Goal: Task Accomplishment & Management: Use online tool/utility

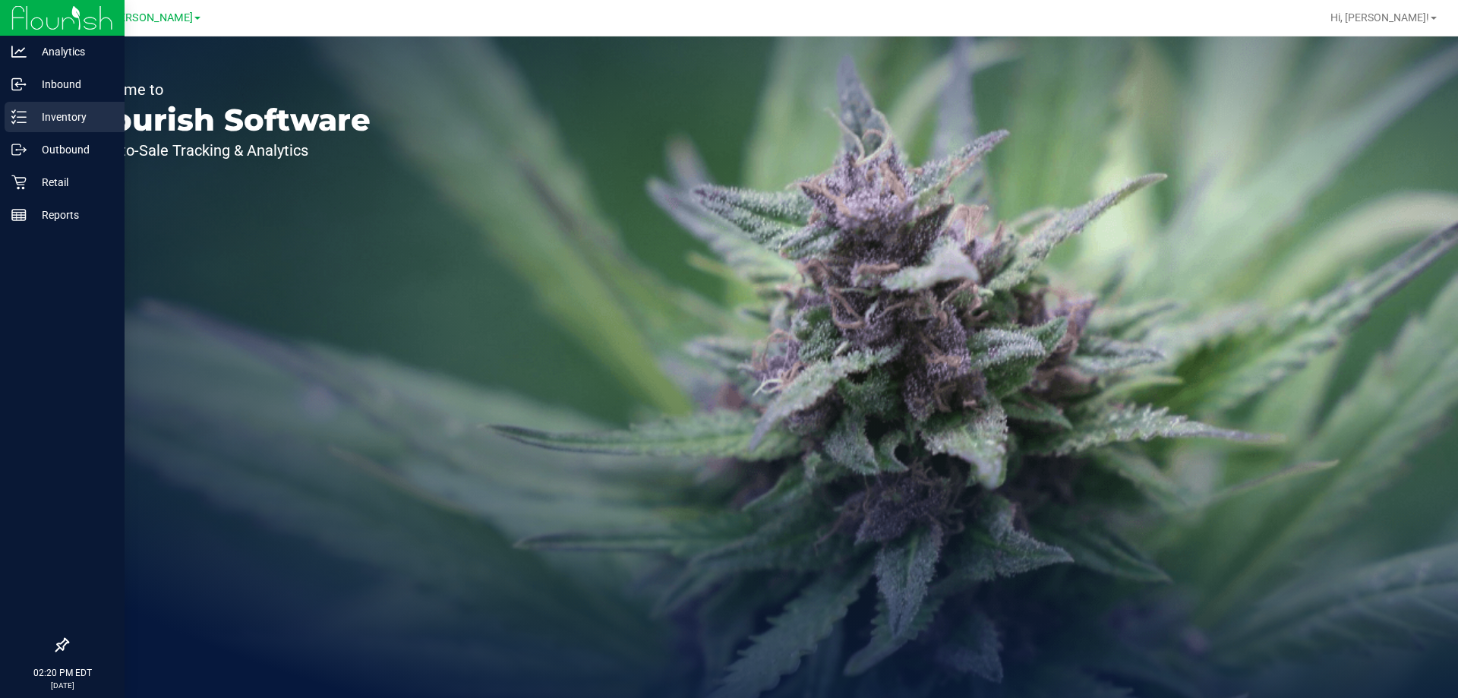
click at [33, 123] on p "Inventory" at bounding box center [72, 117] width 91 height 18
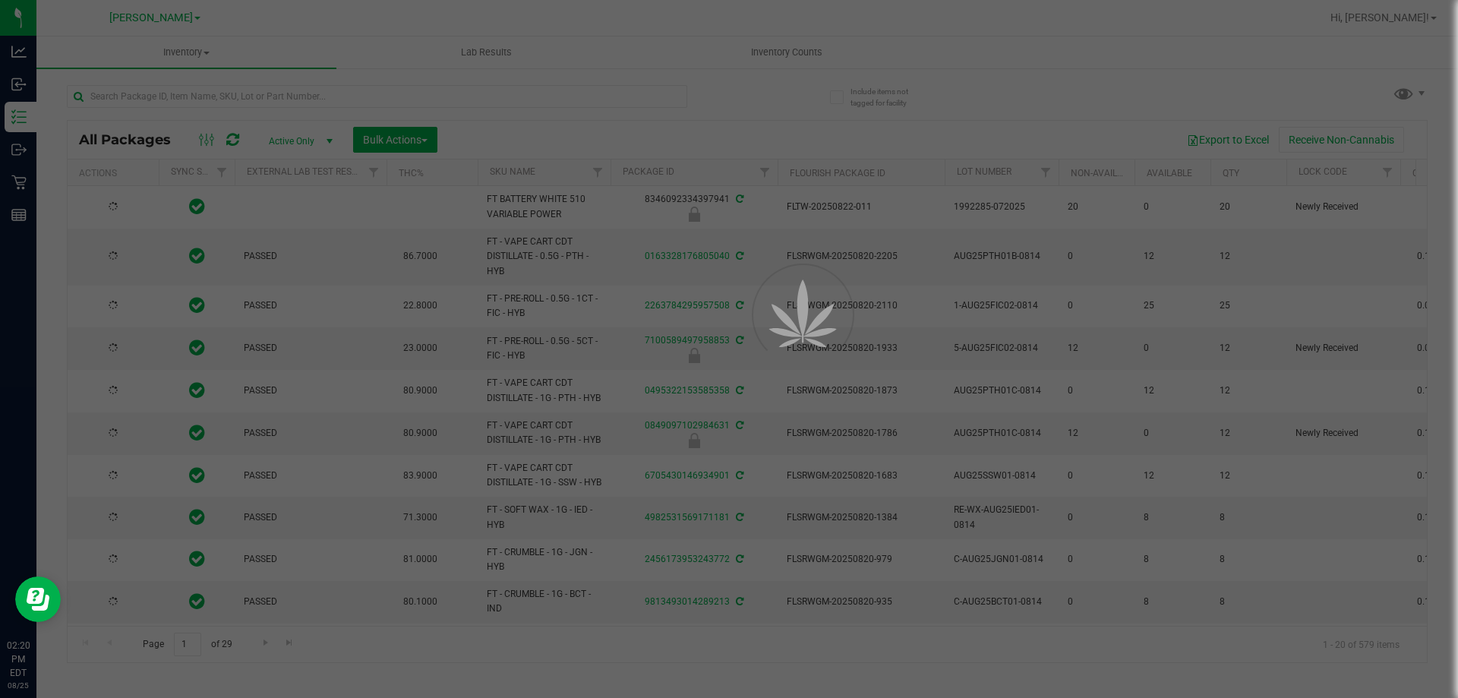
click at [264, 98] on div at bounding box center [729, 349] width 1458 height 698
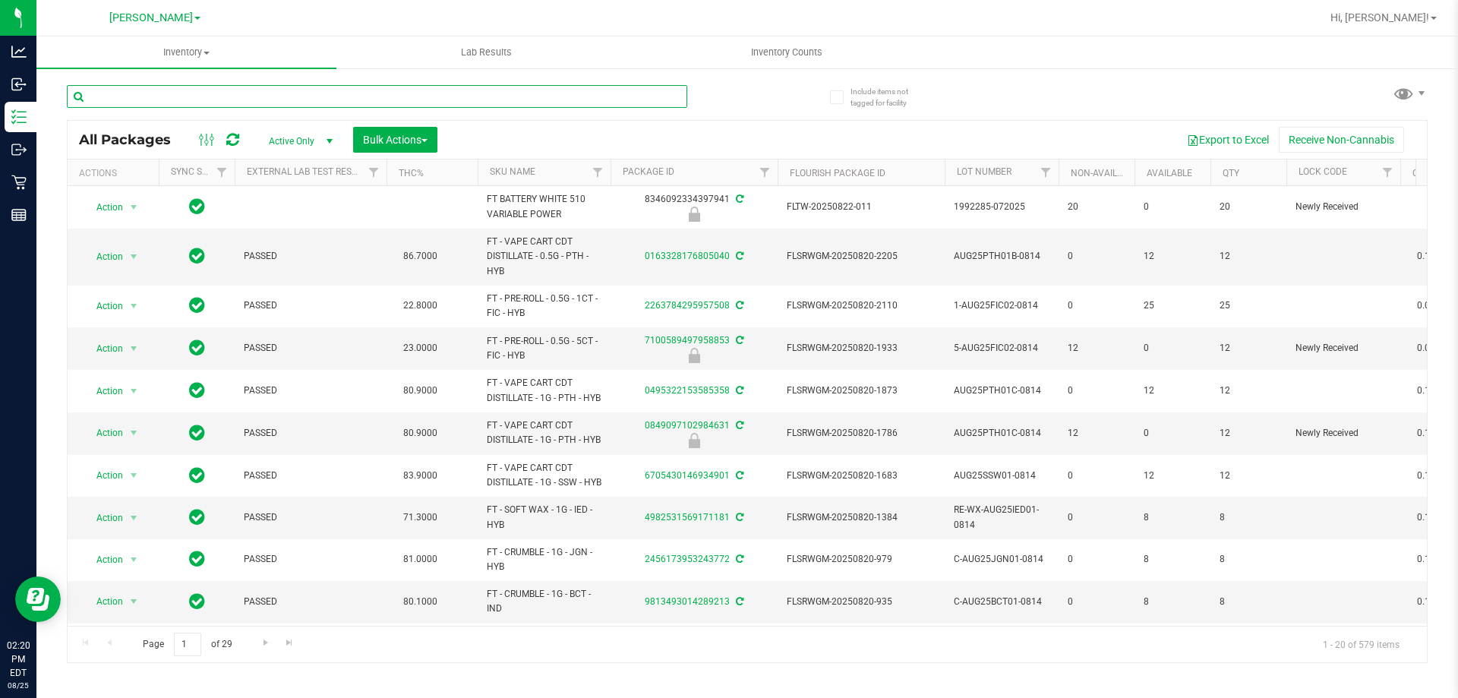
click at [322, 96] on input "text" at bounding box center [377, 96] width 620 height 23
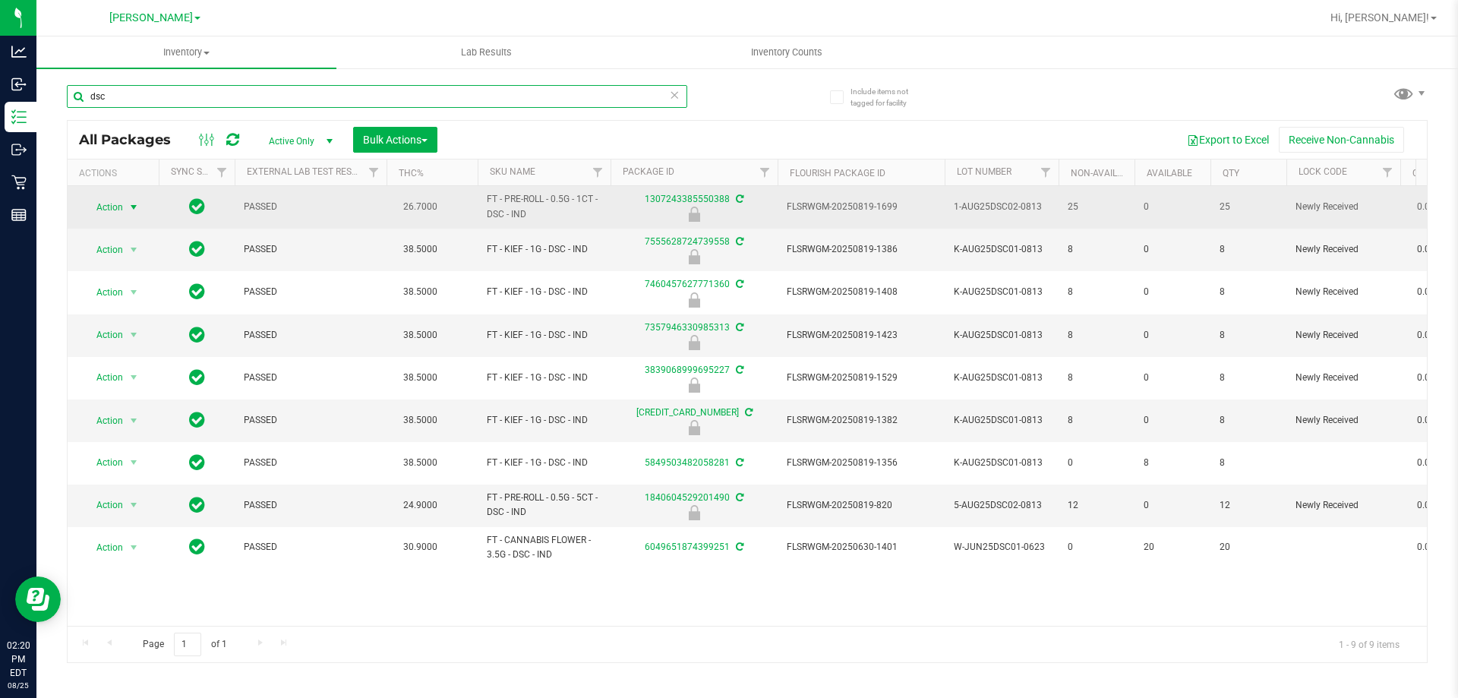
type input "dsc"
click at [131, 207] on span "select" at bounding box center [134, 207] width 12 height 12
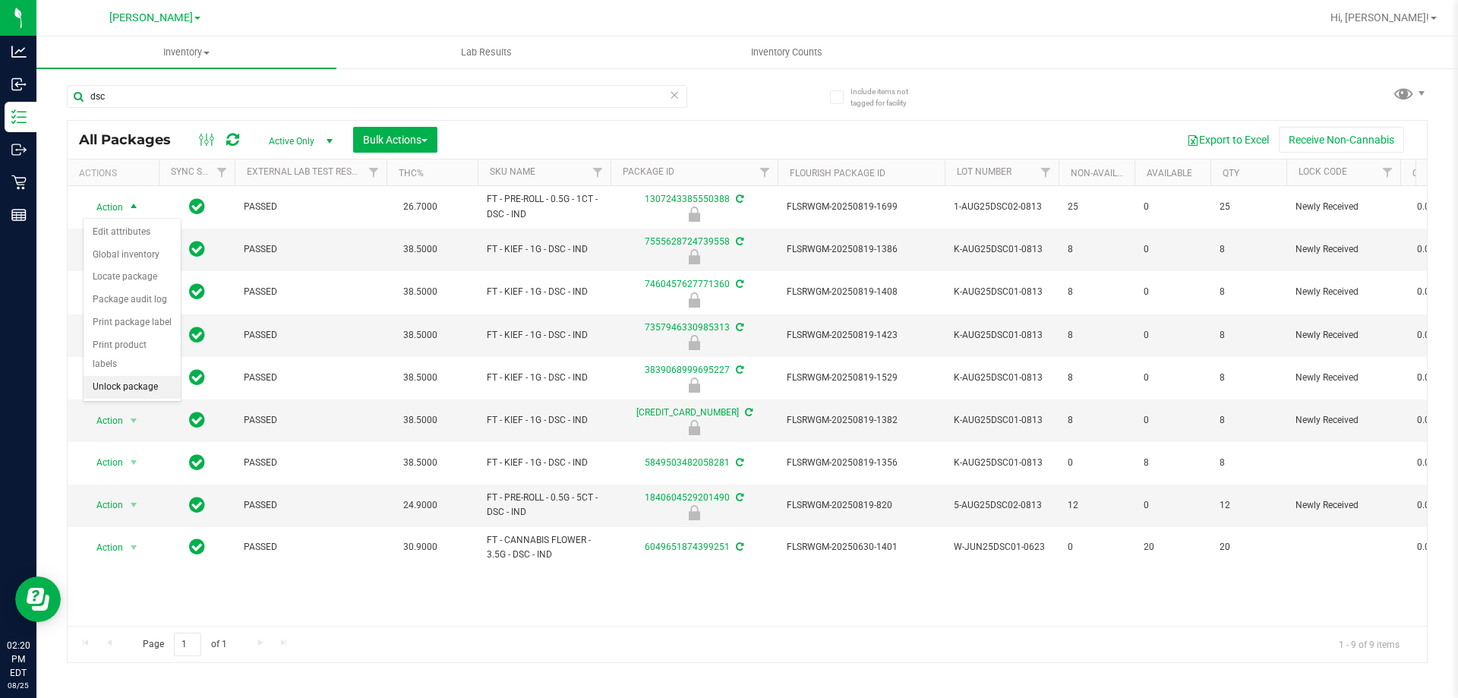
click at [142, 376] on li "Unlock package" at bounding box center [132, 387] width 97 height 23
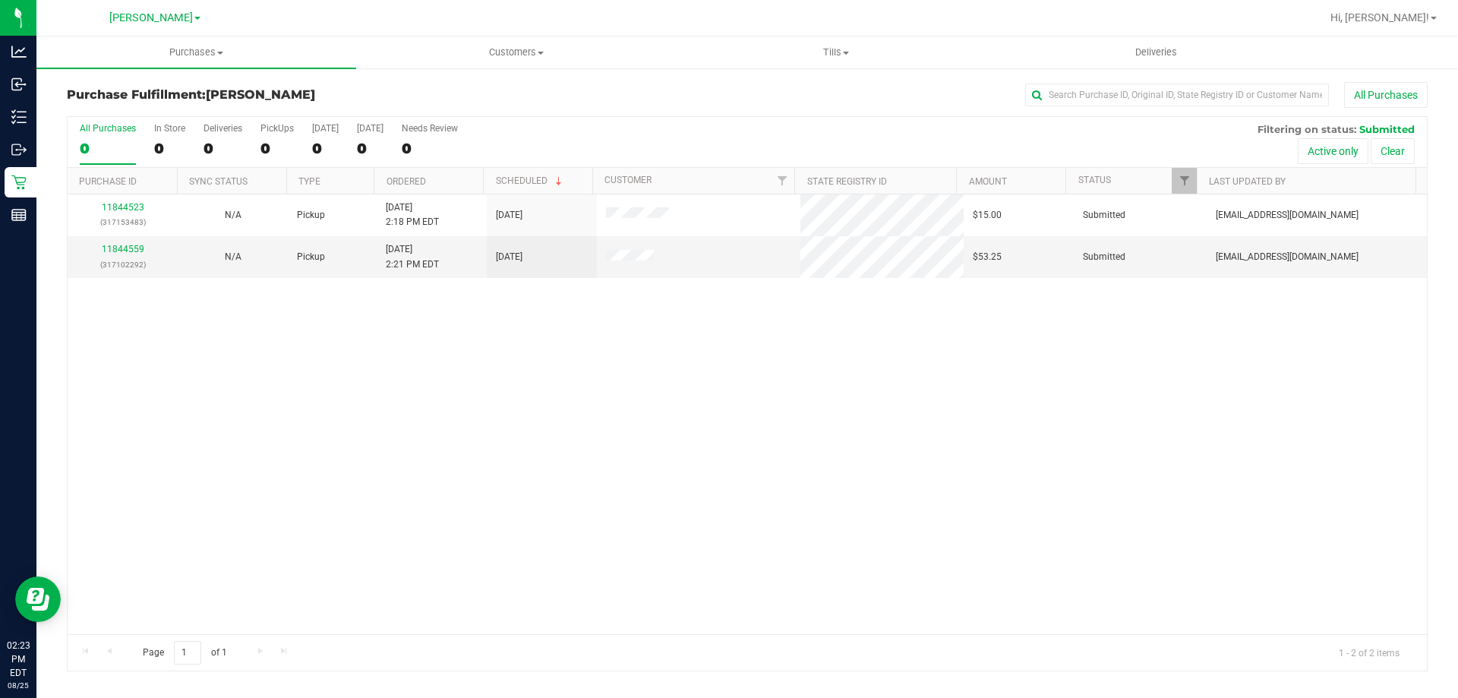
click at [673, 394] on div "11844523 (317153483) N/A Pickup [DATE] 2:18 PM EDT 8/25/2025 $15.00 Submitted […" at bounding box center [747, 414] width 1359 height 440
click at [469, 437] on div "11844523 (317153483) N/A Pickup [DATE] 2:18 PM EDT 8/25/2025 $15.00 Submitted […" at bounding box center [747, 414] width 1359 height 440
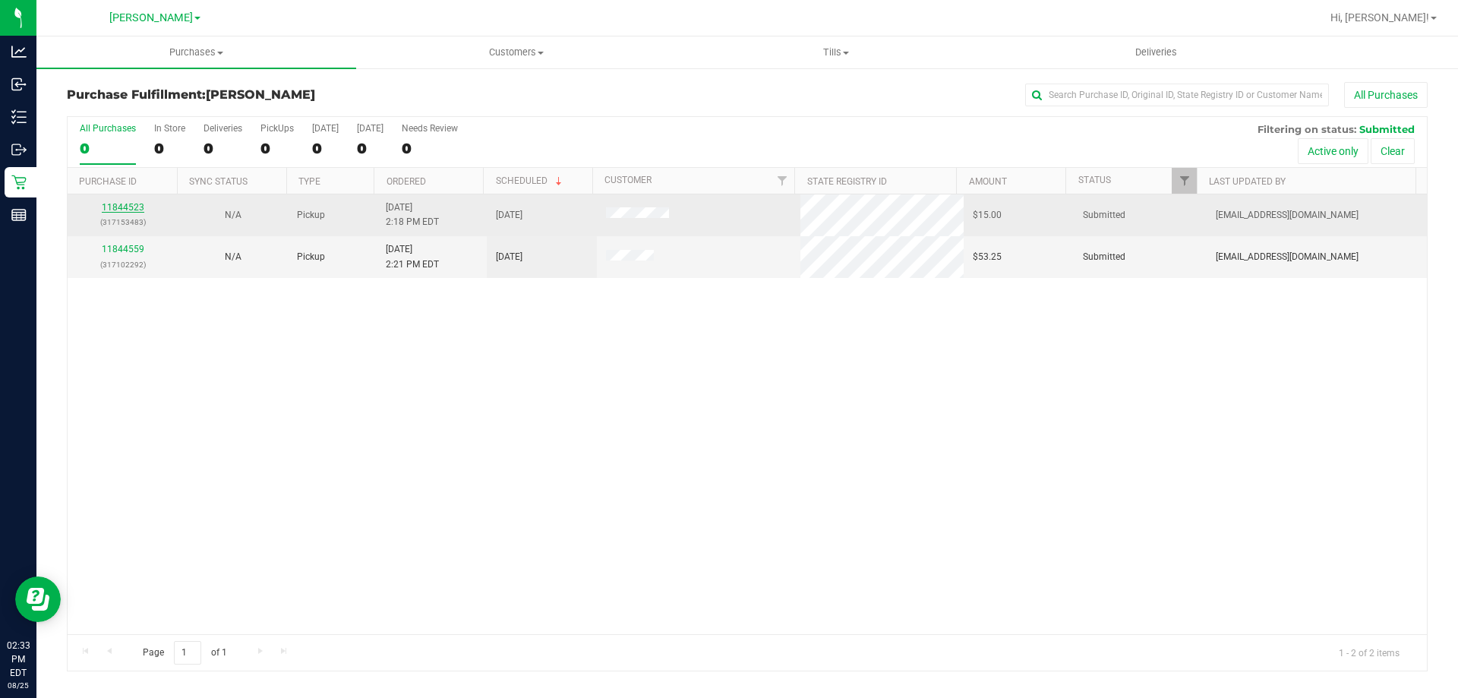
click at [118, 212] on link "11844523" at bounding box center [123, 207] width 43 height 11
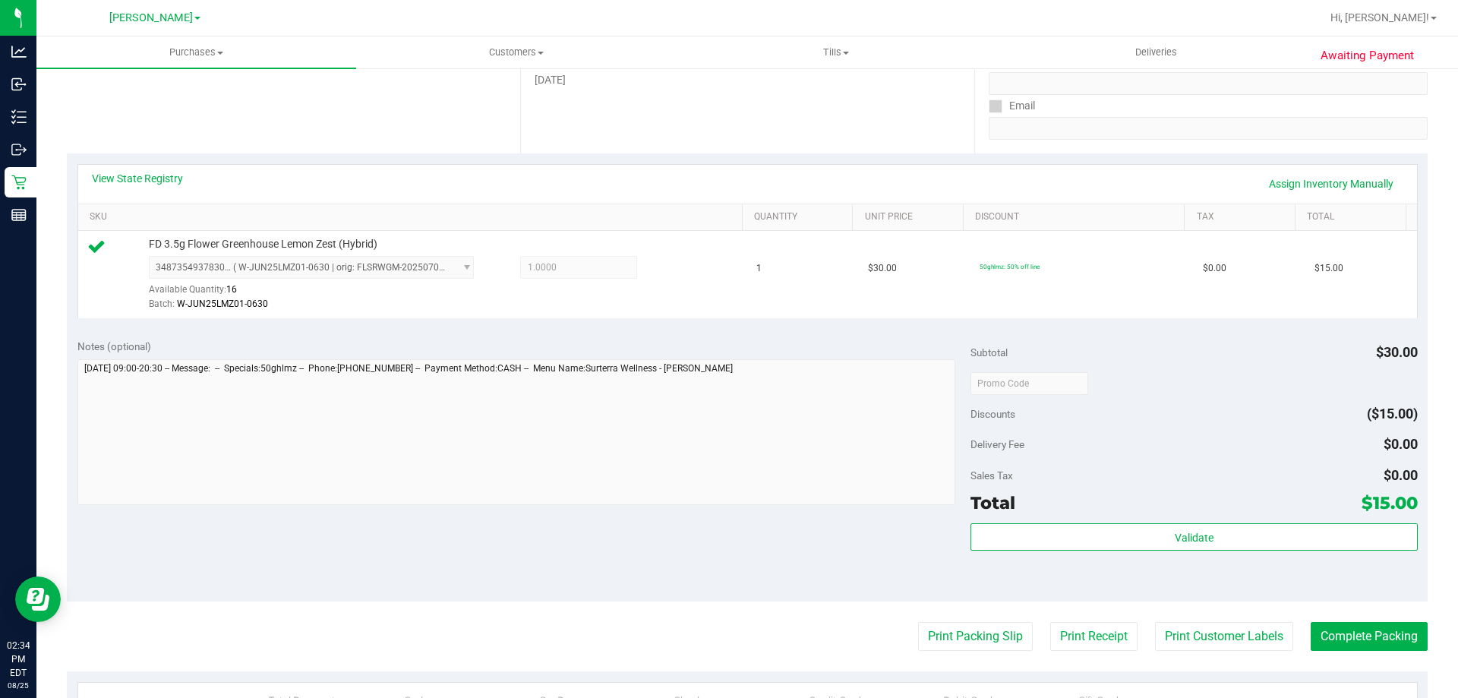
scroll to position [257, 0]
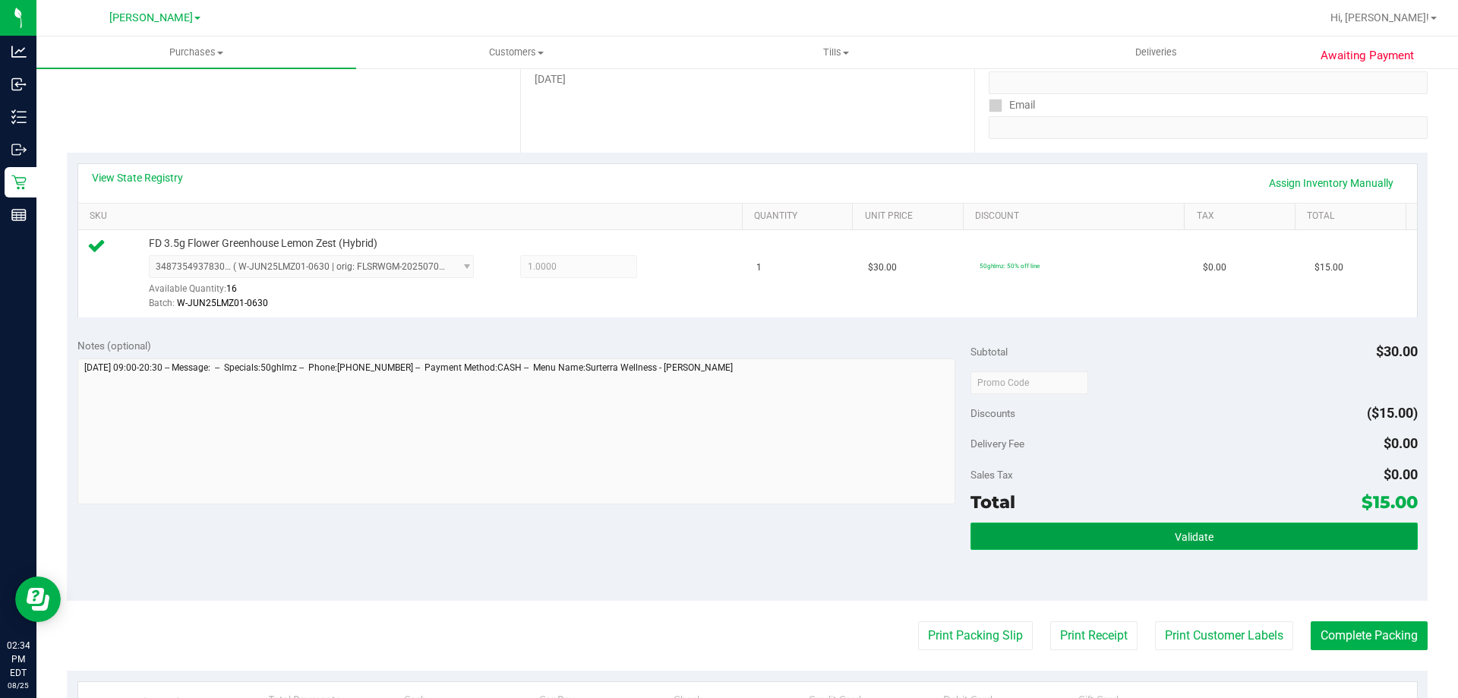
click at [1117, 532] on button "Validate" at bounding box center [1194, 535] width 447 height 27
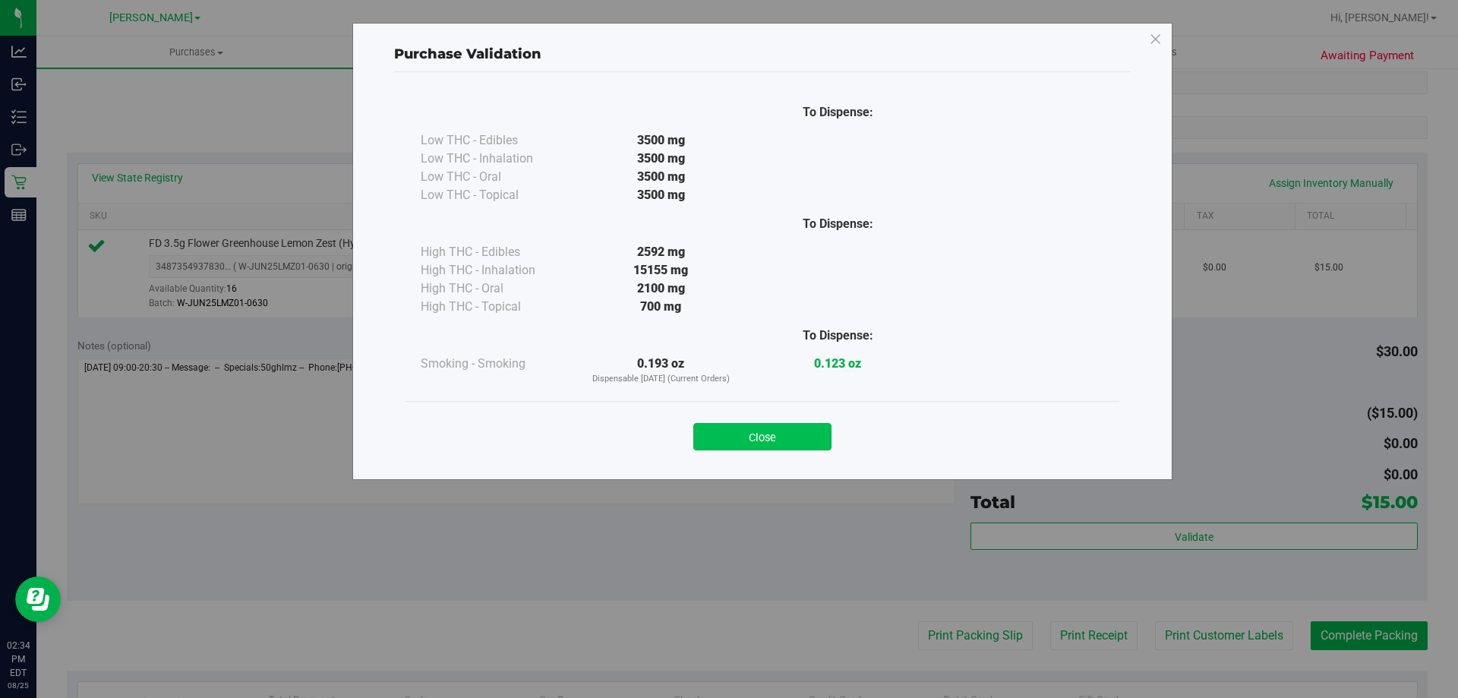
click at [774, 437] on button "Close" at bounding box center [762, 436] width 138 height 27
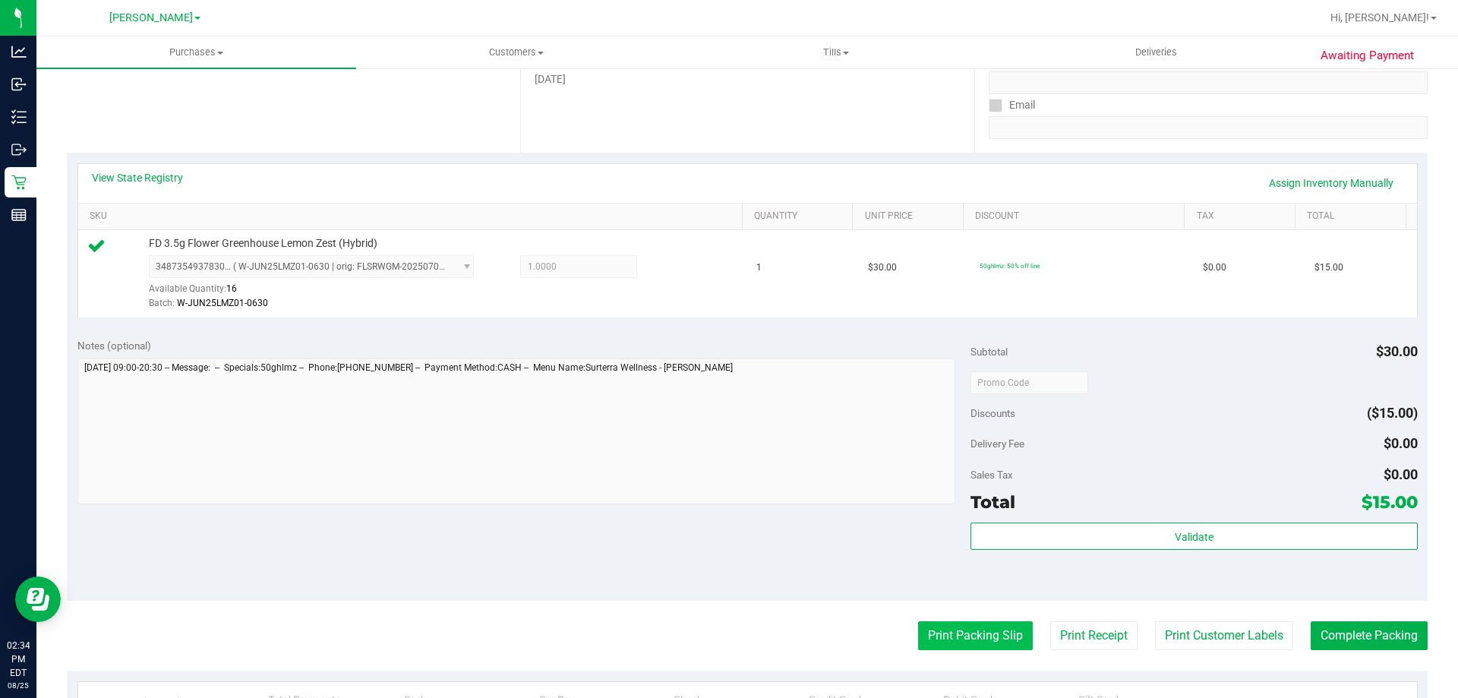
click at [973, 639] on button "Print Packing Slip" at bounding box center [975, 635] width 115 height 29
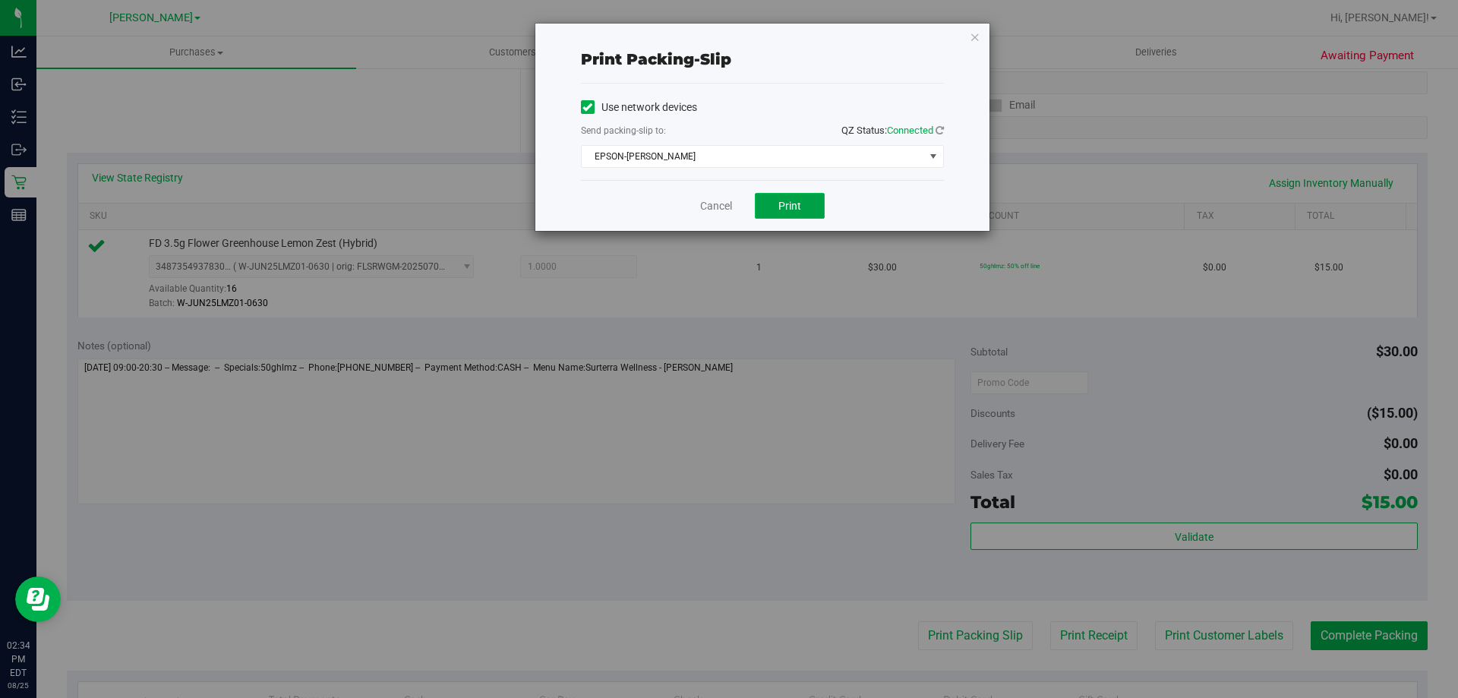
click at [787, 211] on span "Print" at bounding box center [789, 206] width 23 height 12
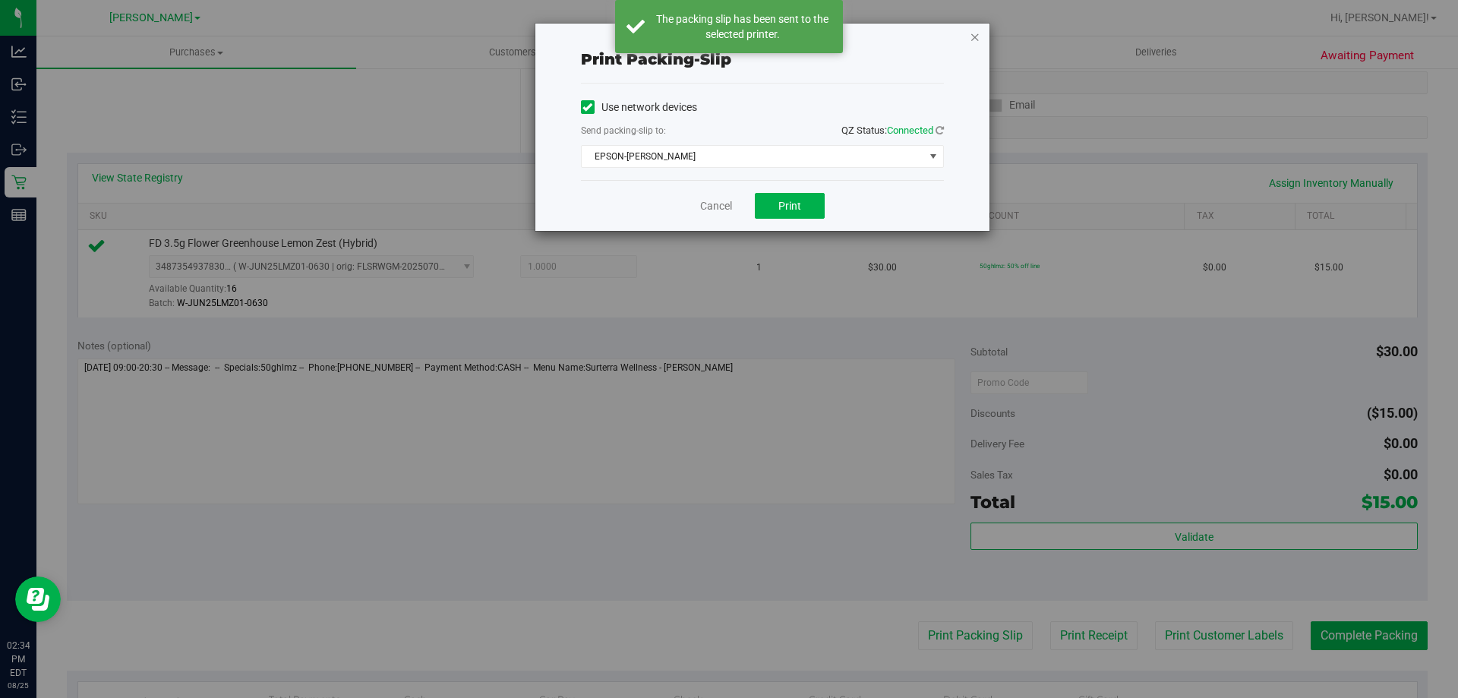
click at [973, 45] on icon "button" at bounding box center [975, 36] width 11 height 18
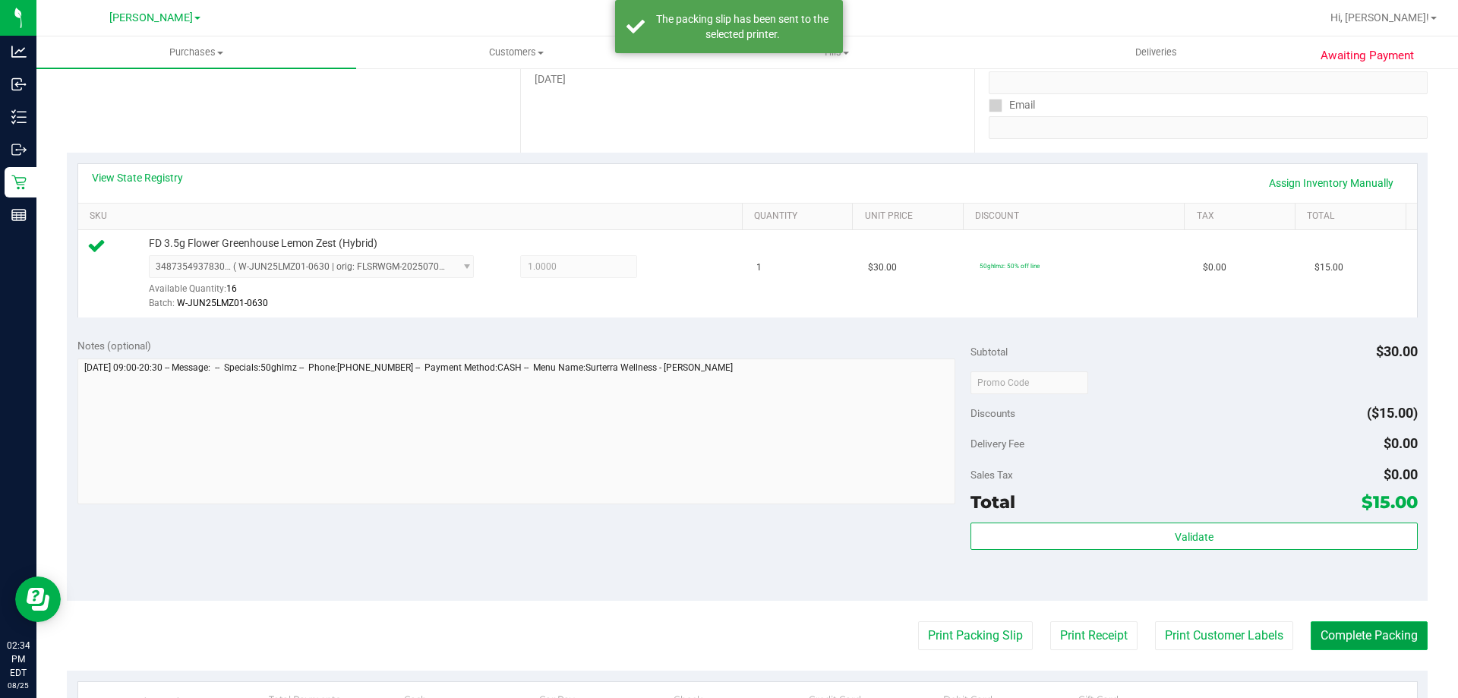
click at [1338, 627] on button "Complete Packing" at bounding box center [1369, 635] width 117 height 29
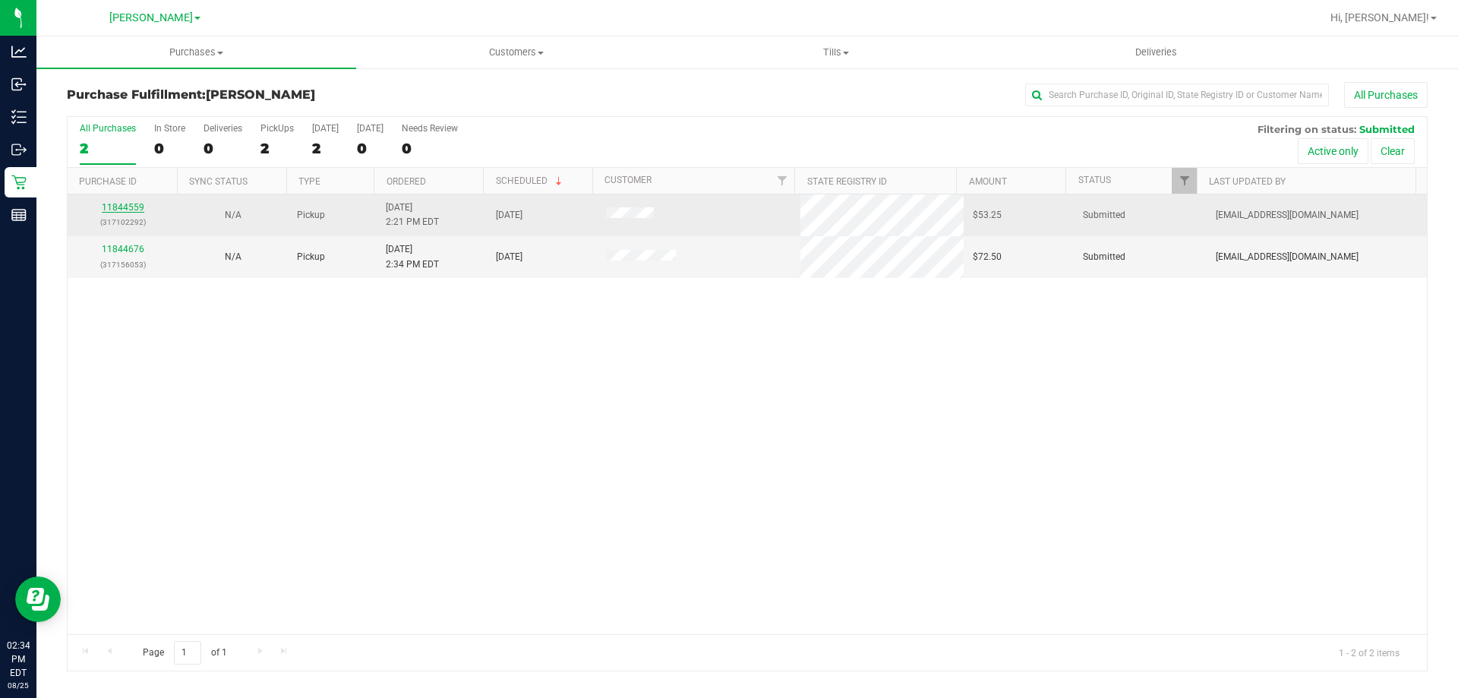
click at [127, 208] on link "11844559" at bounding box center [123, 207] width 43 height 11
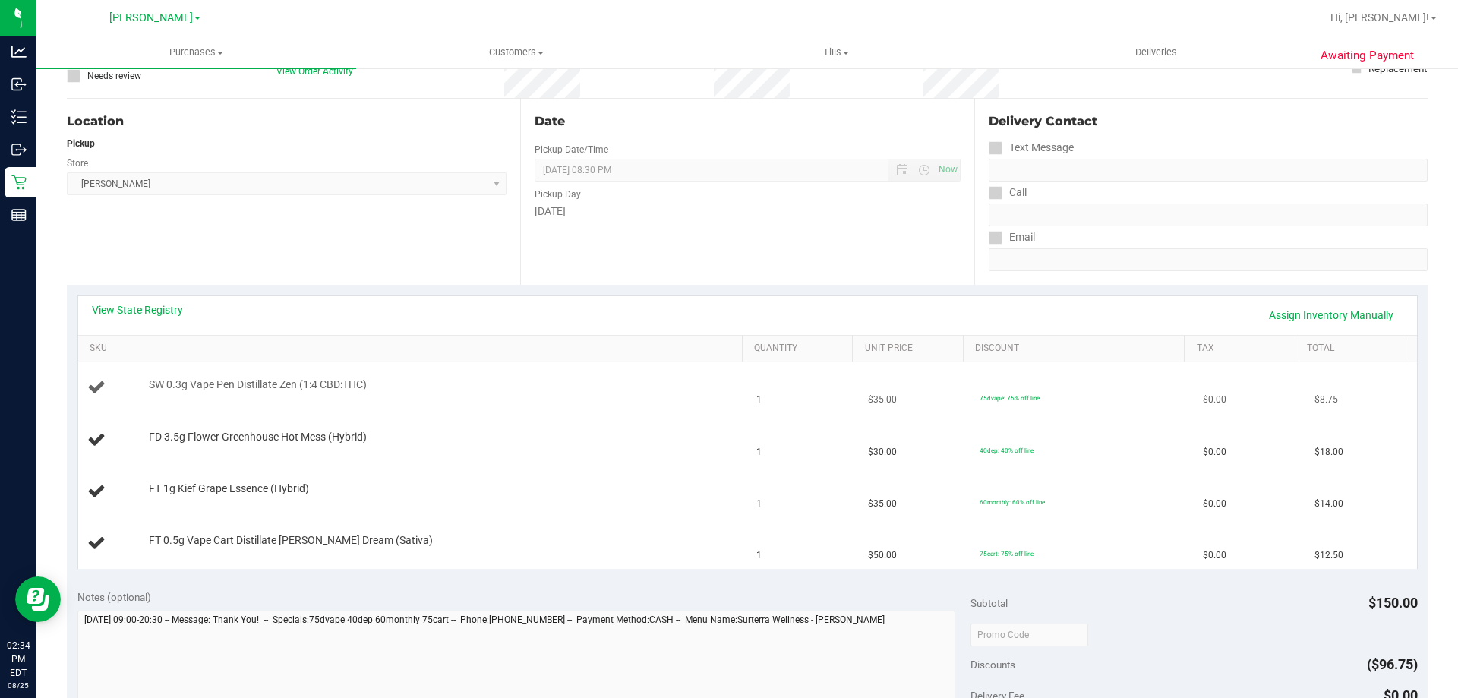
scroll to position [152, 0]
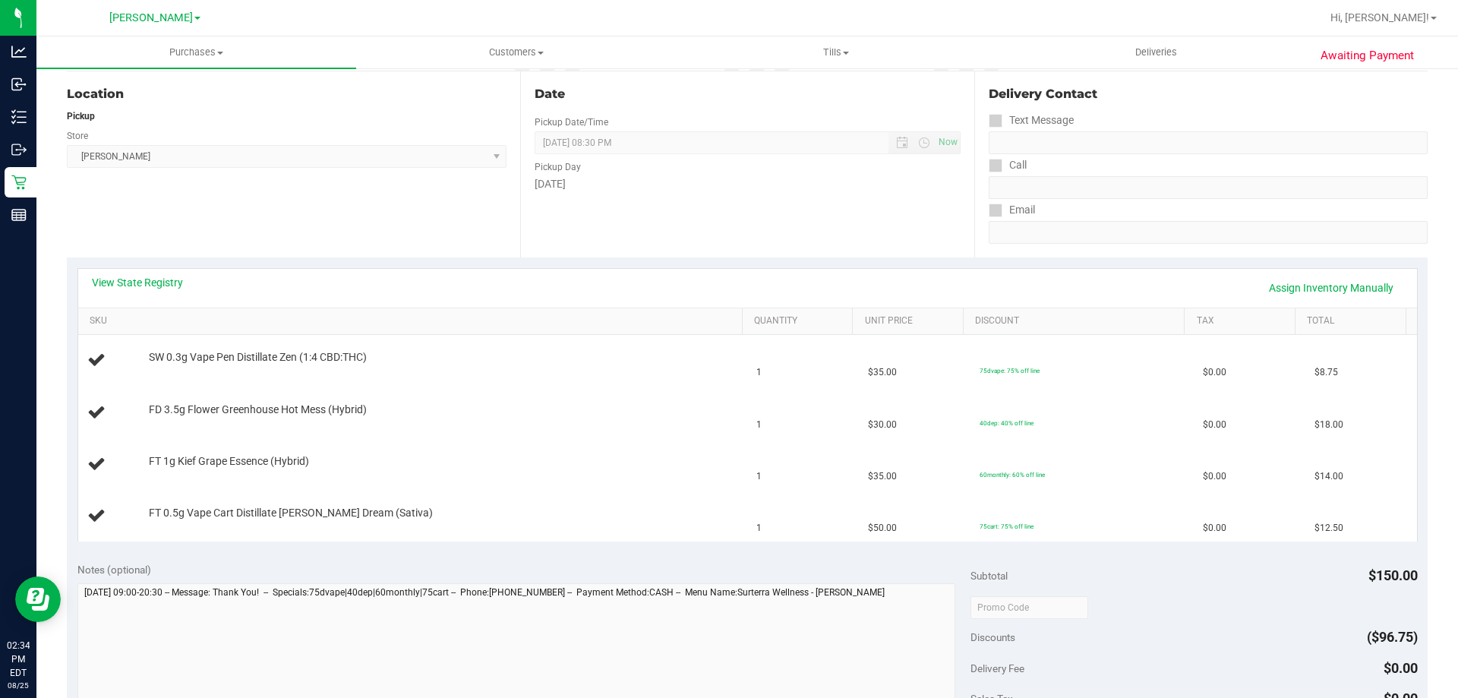
click at [573, 274] on div "View State Registry Assign Inventory Manually" at bounding box center [747, 288] width 1339 height 39
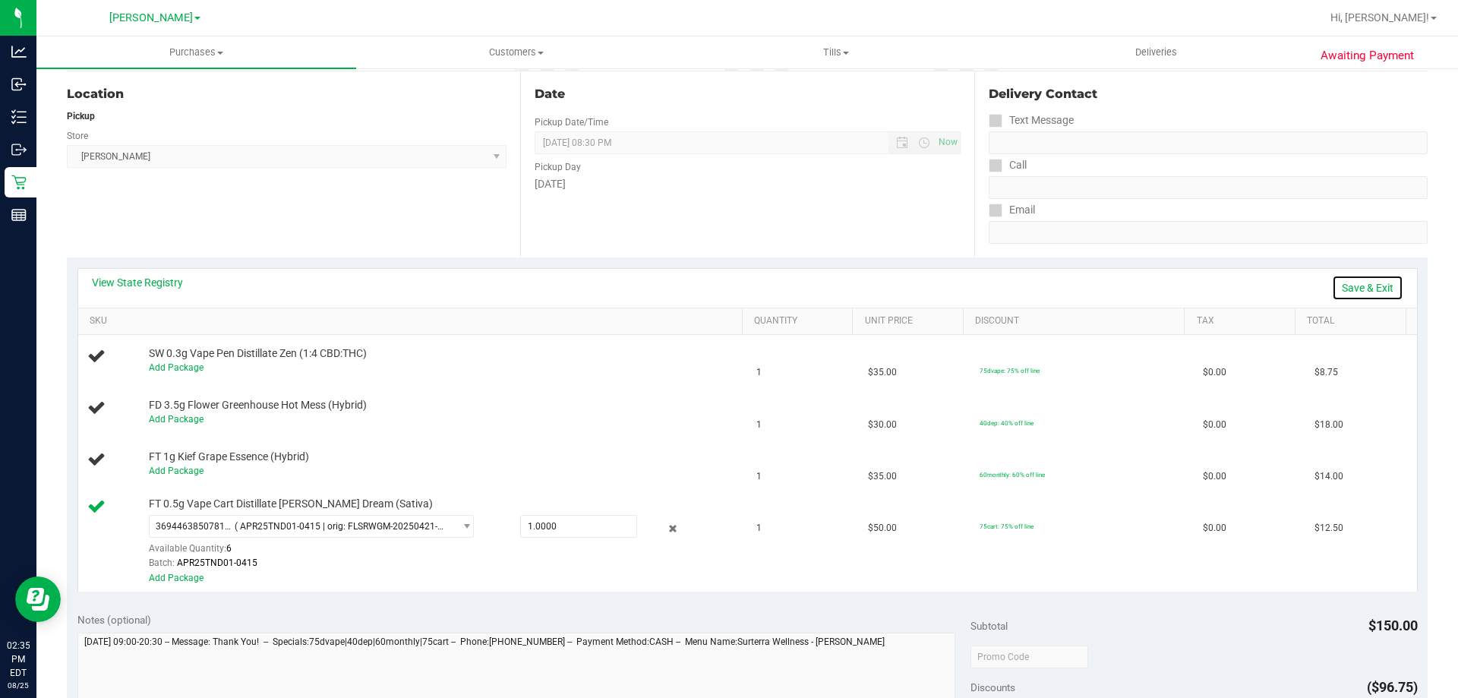
click at [1346, 290] on link "Save & Exit" at bounding box center [1367, 288] width 71 height 26
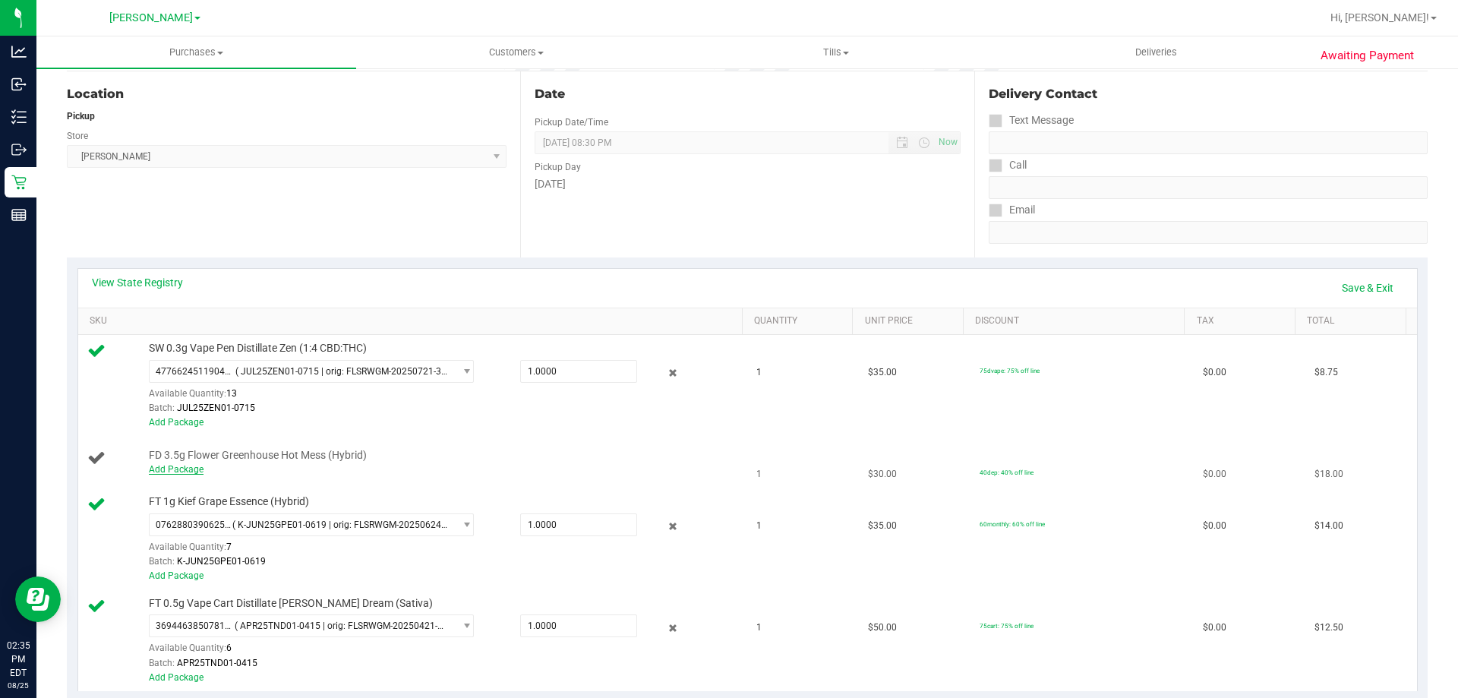
click at [175, 469] on link "Add Package" at bounding box center [176, 469] width 55 height 11
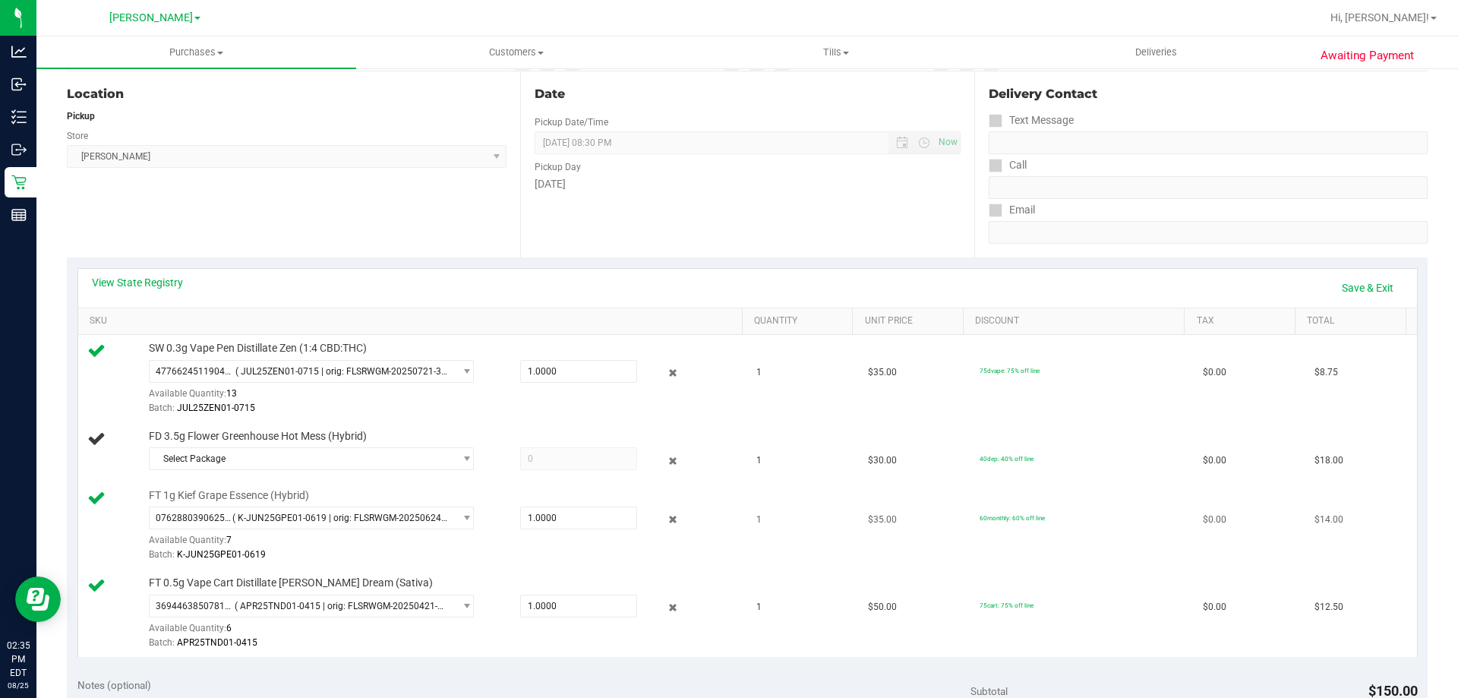
click at [213, 486] on td "FT 1g Kief Grape Essence (Hybrid) 0762880390625754 ( K-JUN25GPE01-0619 | orig: …" at bounding box center [413, 526] width 670 height 88
click at [276, 450] on span "Select Package" at bounding box center [302, 458] width 305 height 21
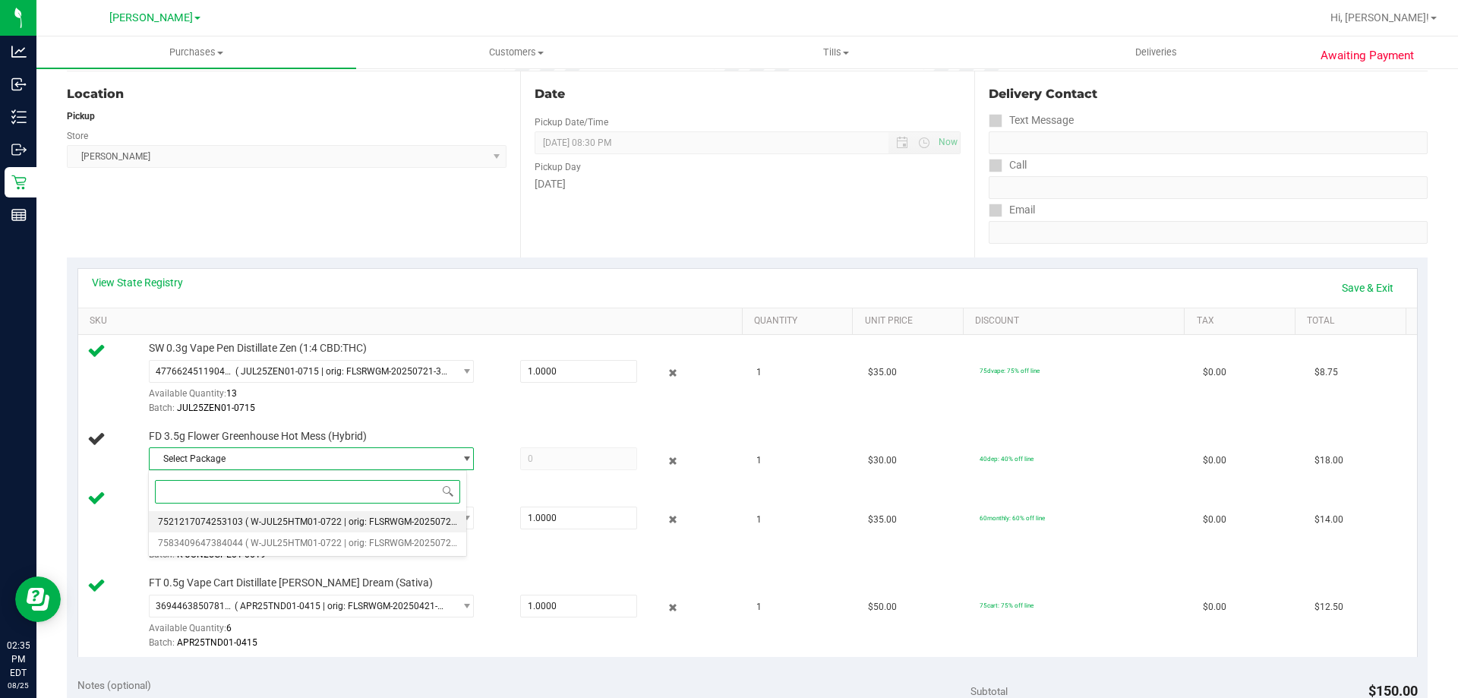
click at [264, 519] on span "( W-JUL25HTM01-0722 | orig: FLSRWGM-20250728-390 )" at bounding box center [362, 521] width 235 height 11
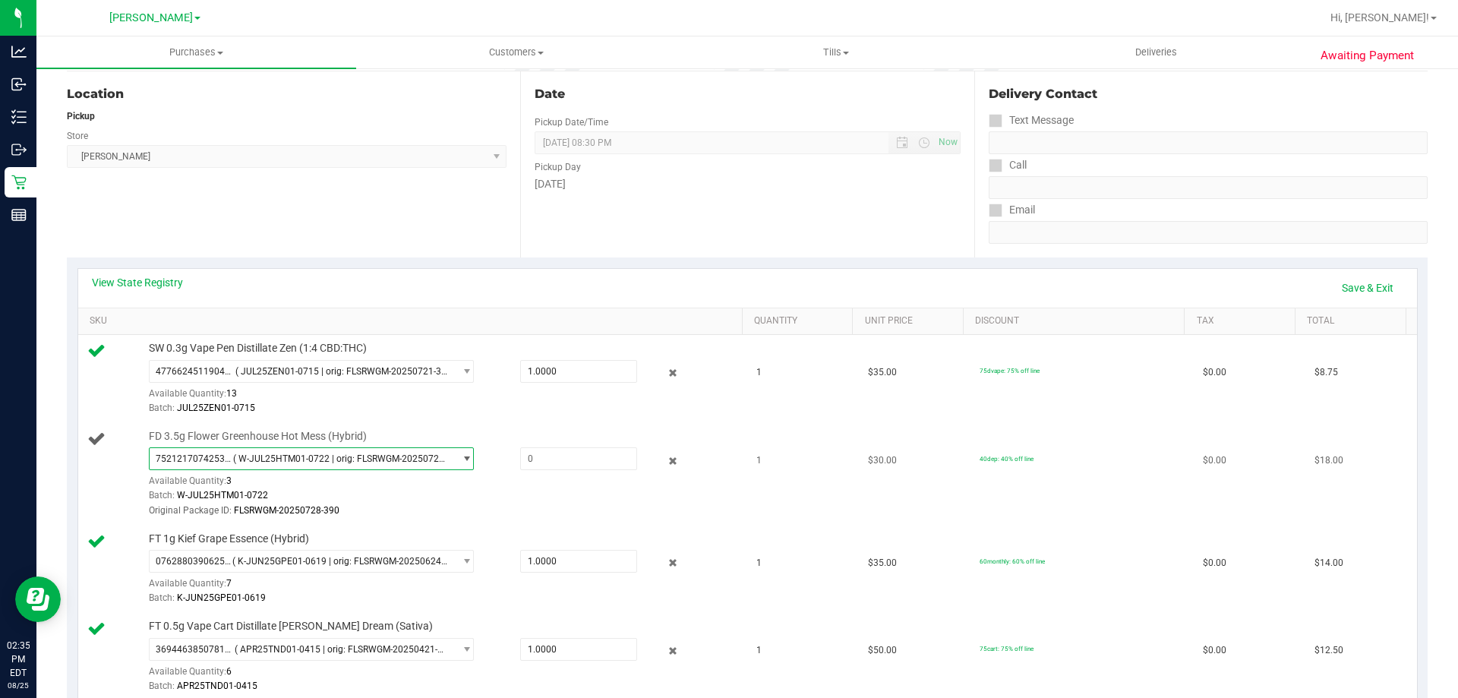
click at [346, 459] on span "( W-JUL25HTM01-0722 | orig: FLSRWGM-20250728-390 )" at bounding box center [340, 458] width 214 height 11
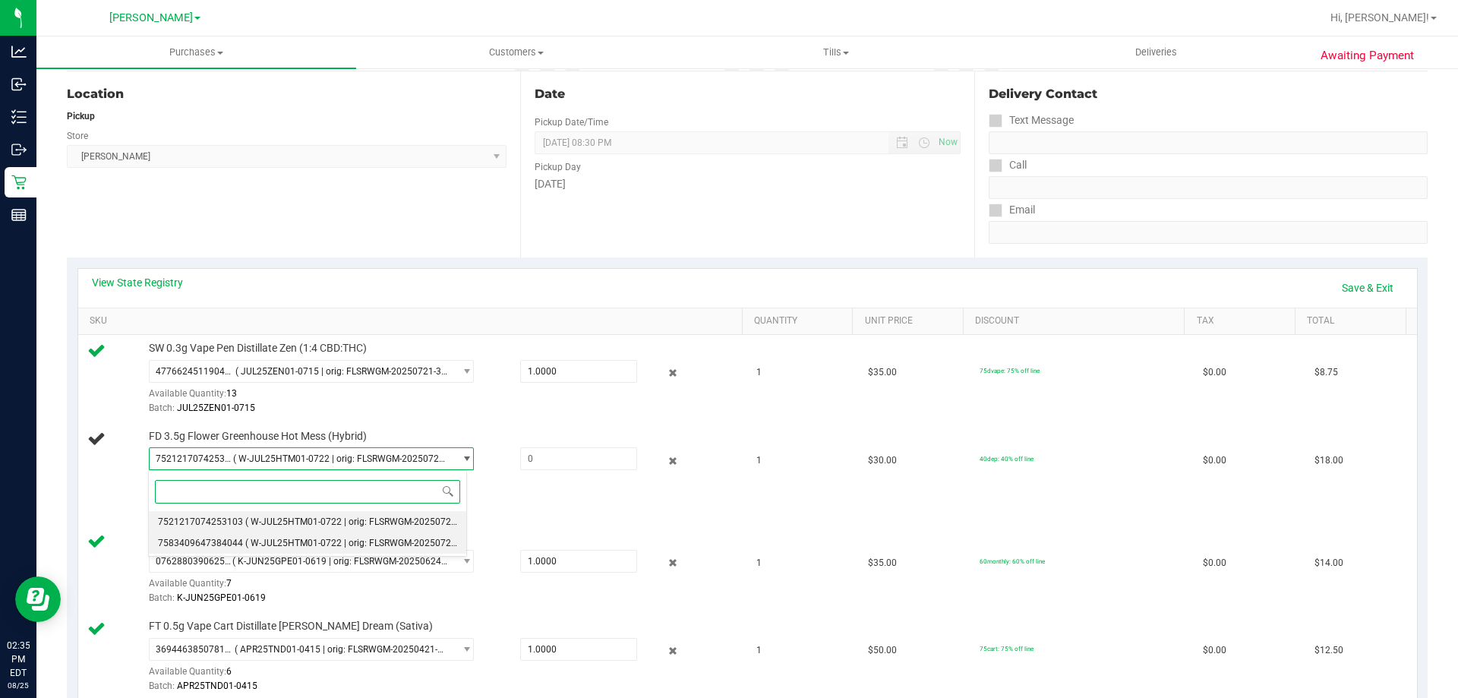
click at [227, 544] on span "7583409647384044" at bounding box center [200, 543] width 85 height 11
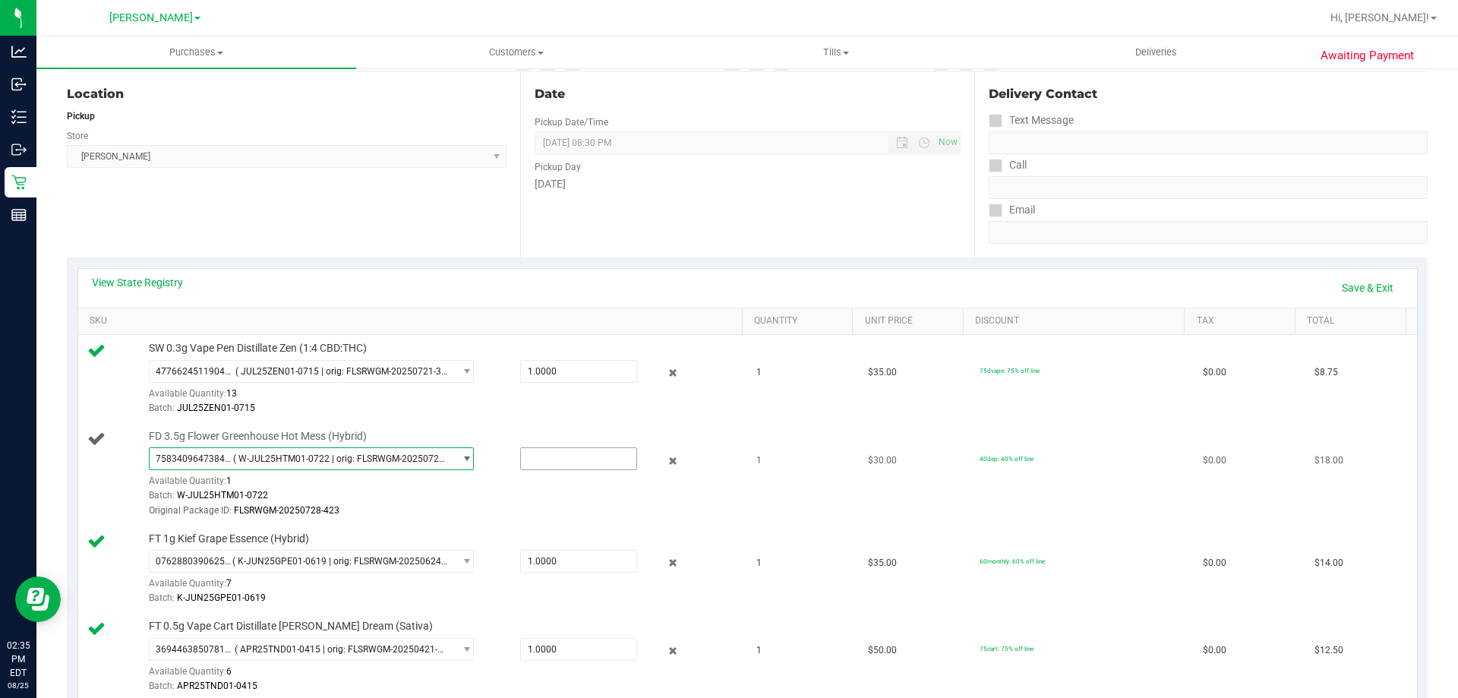
click at [546, 457] on input "text" at bounding box center [578, 458] width 115 height 21
type input "1"
click at [720, 406] on div "Batch: JUL25ZEN01-0715" at bounding box center [442, 408] width 586 height 14
type input "1.0000"
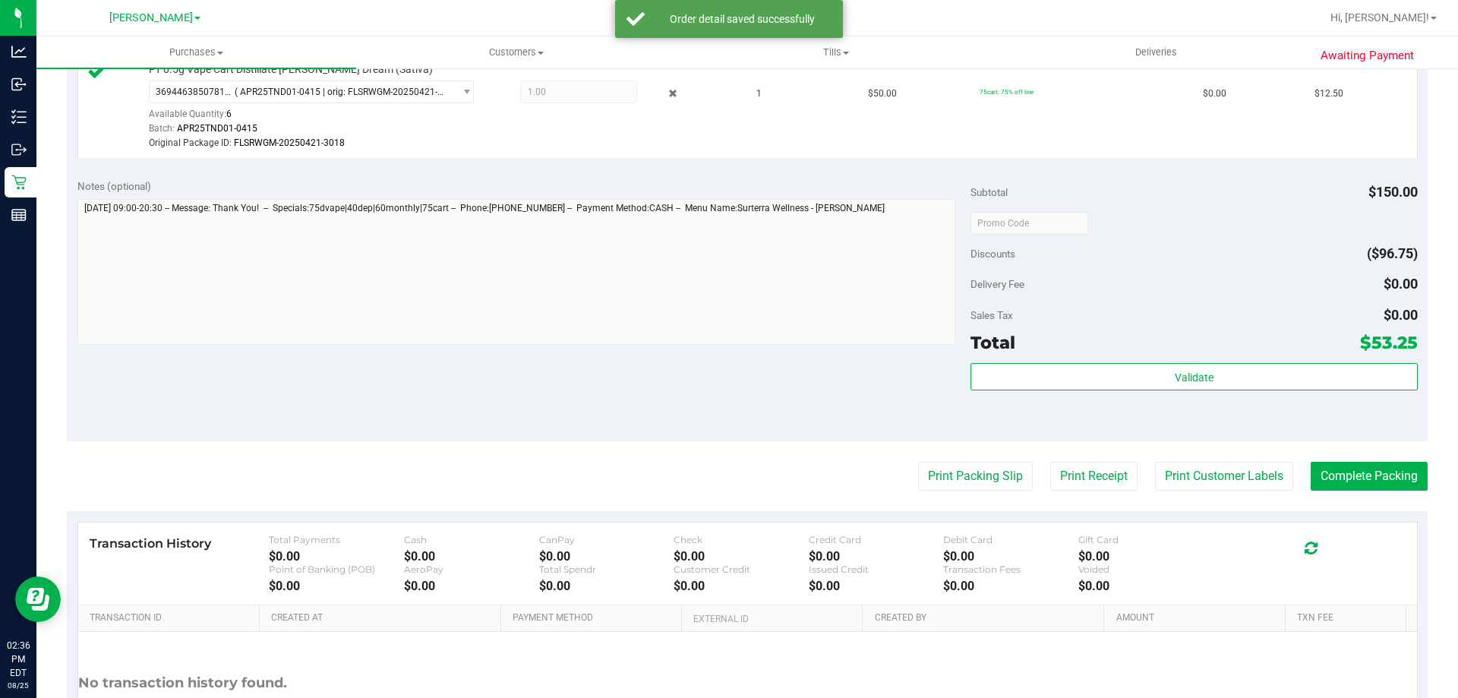
scroll to position [666, 0]
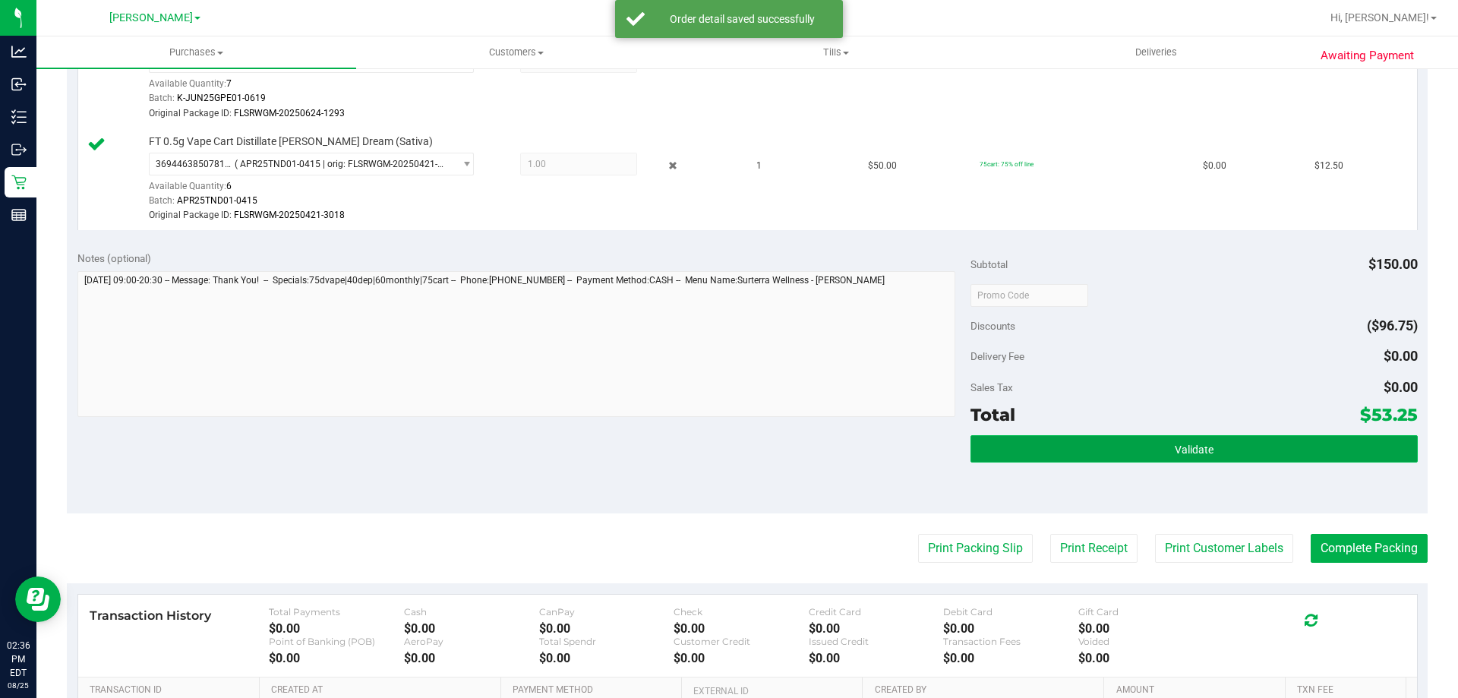
click at [1166, 440] on button "Validate" at bounding box center [1194, 448] width 447 height 27
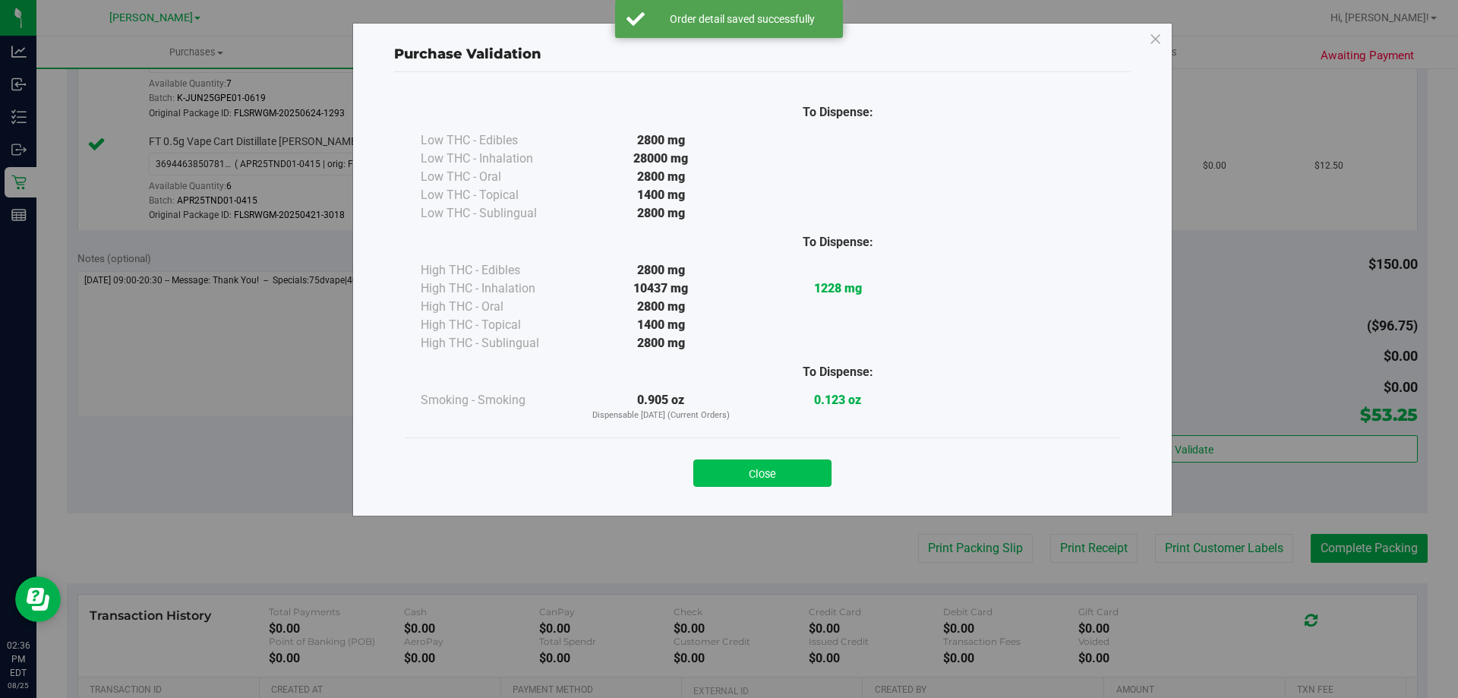
click at [793, 481] on button "Close" at bounding box center [762, 472] width 138 height 27
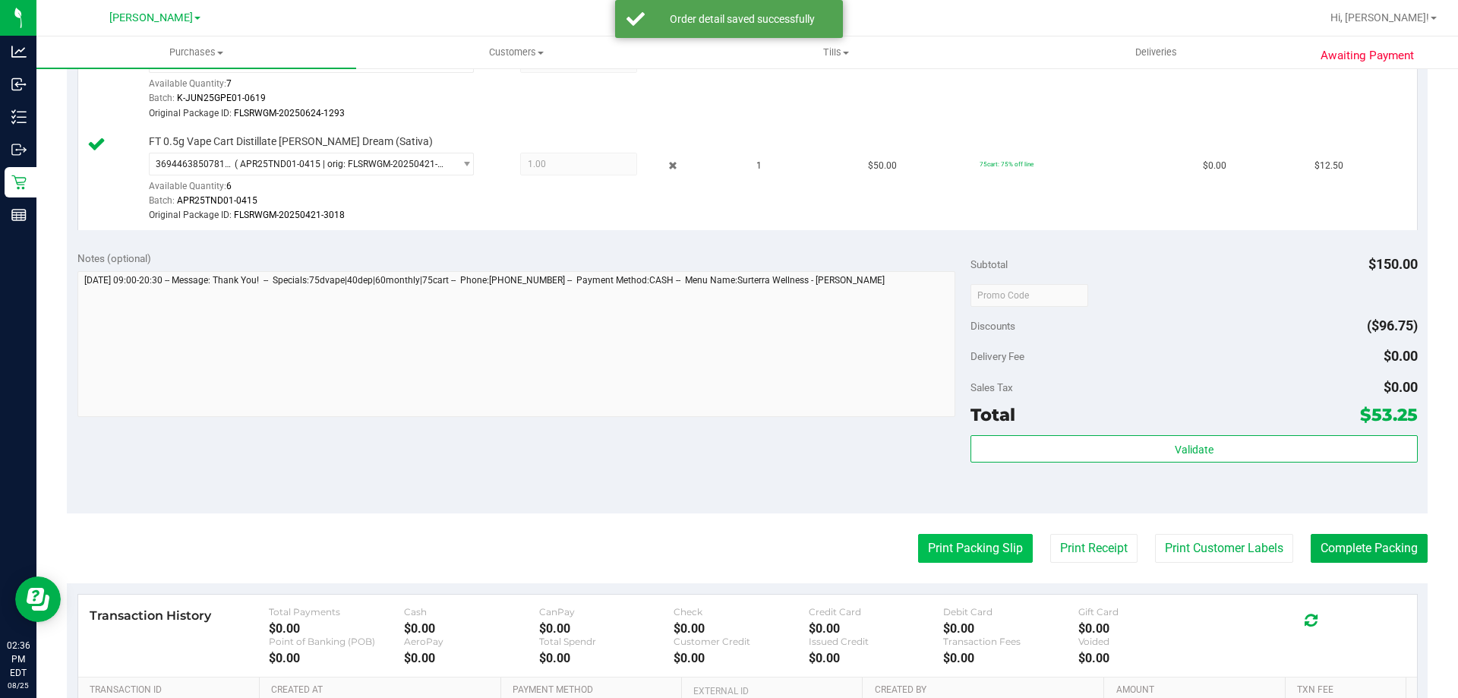
click at [965, 557] on button "Print Packing Slip" at bounding box center [975, 548] width 115 height 29
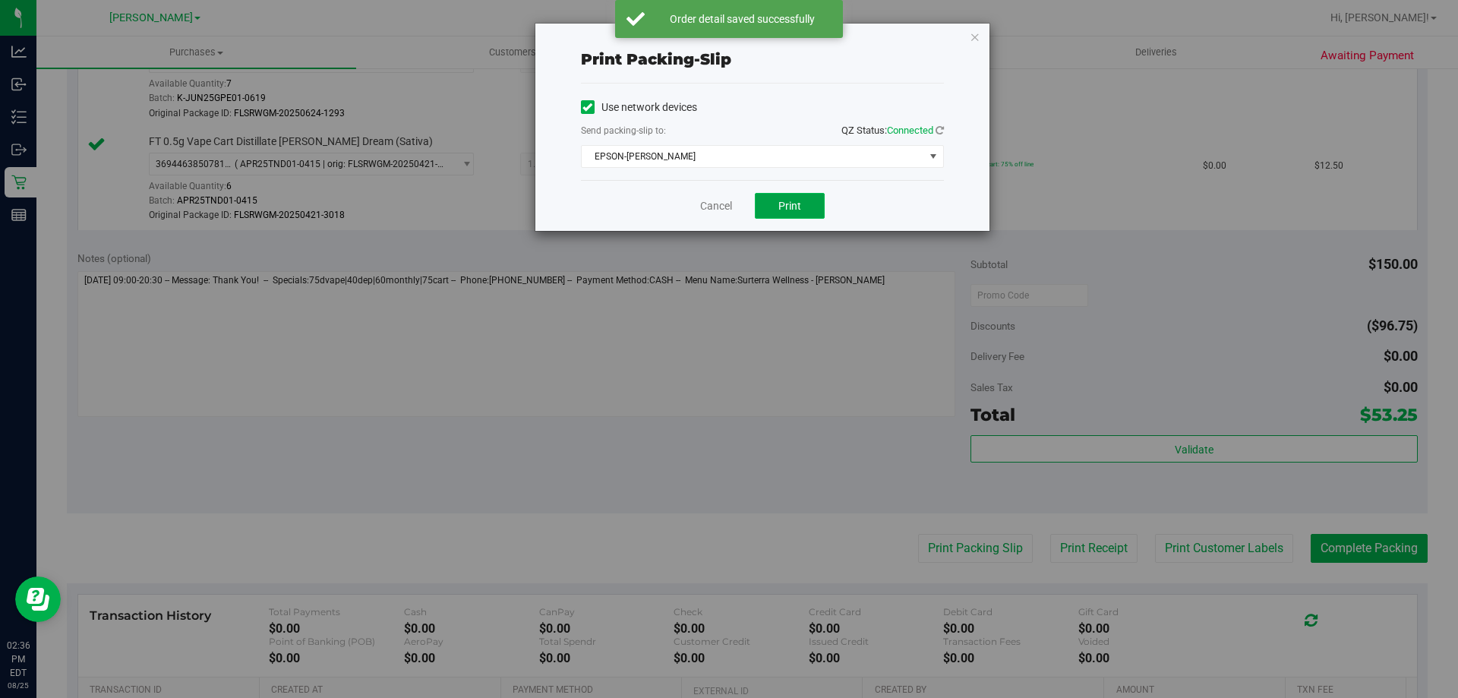
click at [796, 216] on button "Print" at bounding box center [790, 206] width 70 height 26
click at [974, 36] on icon "button" at bounding box center [975, 36] width 11 height 18
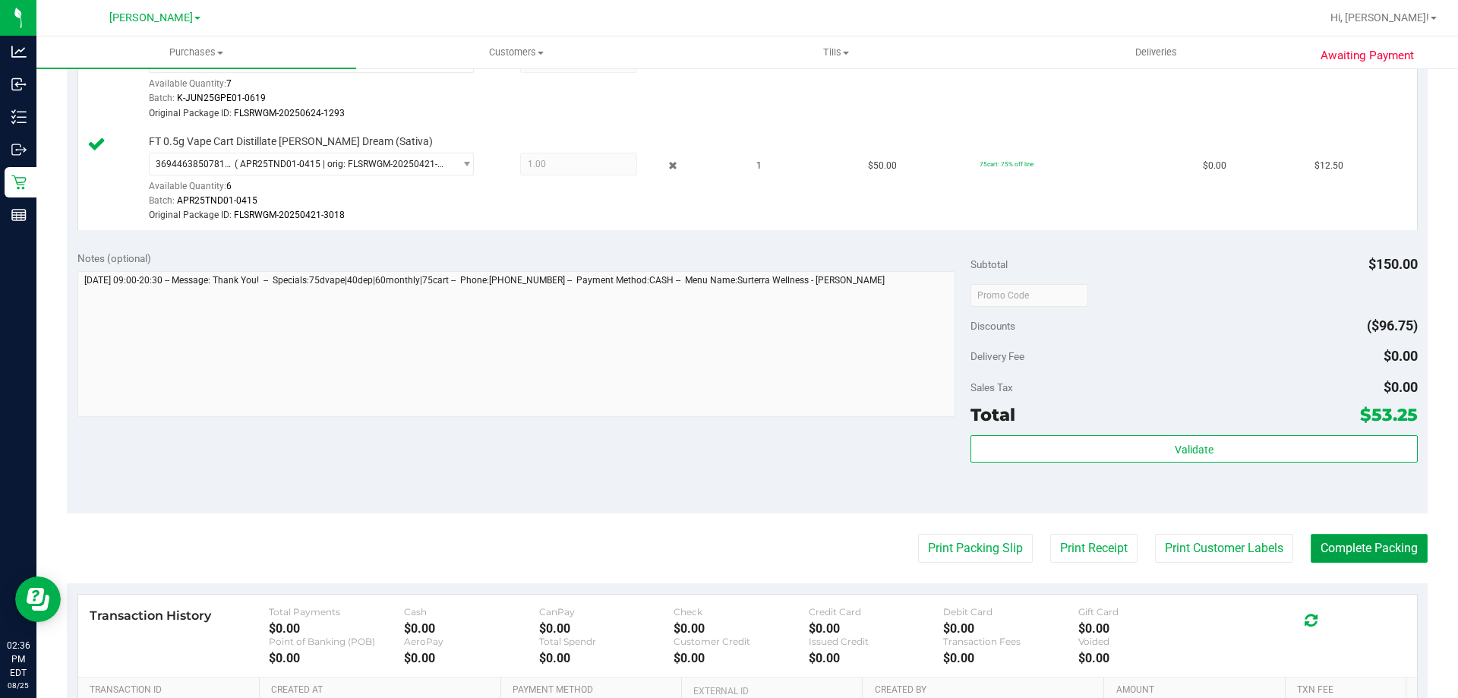
click at [1367, 542] on button "Complete Packing" at bounding box center [1369, 548] width 117 height 29
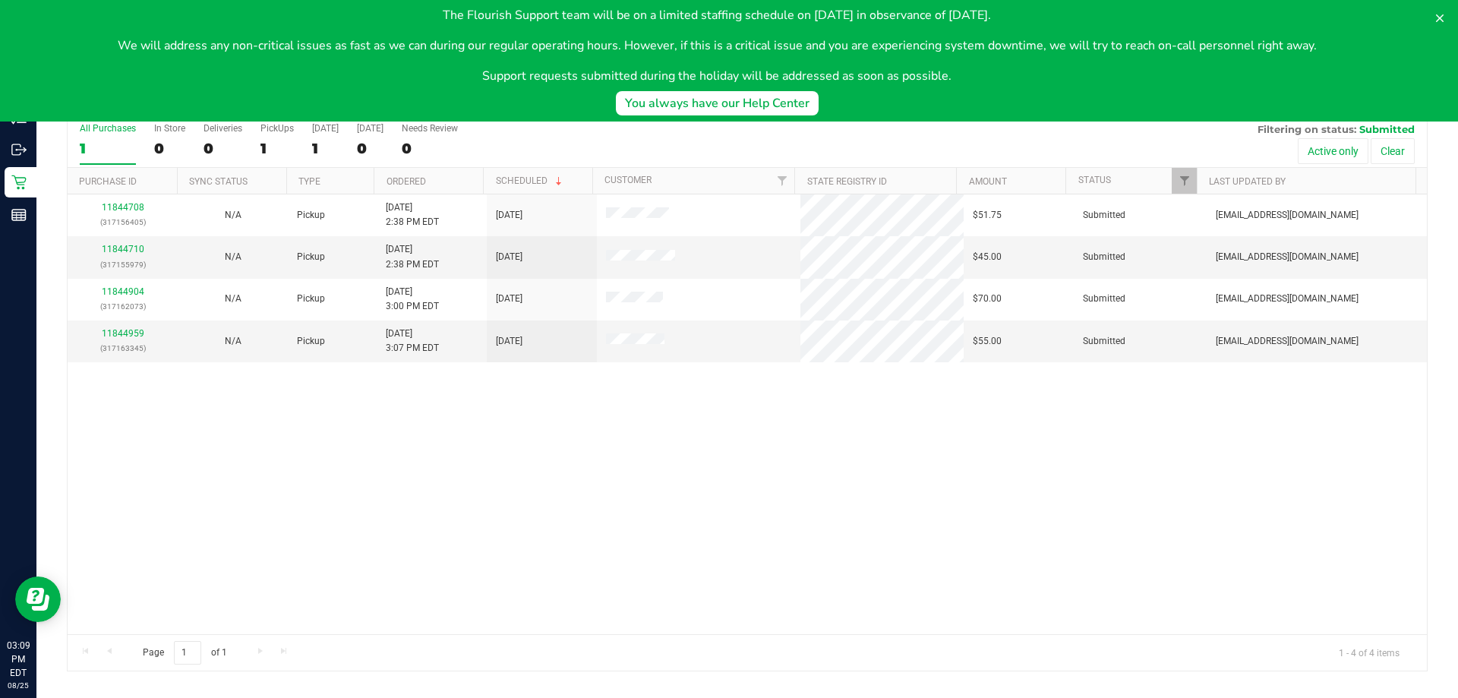
click at [789, 458] on div "11844708 (317156405) N/A Pickup [DATE] 2:38 PM EDT 8/25/2025 $51.75 Submitted […" at bounding box center [747, 414] width 1359 height 440
click at [1439, 16] on icon at bounding box center [1440, 18] width 12 height 12
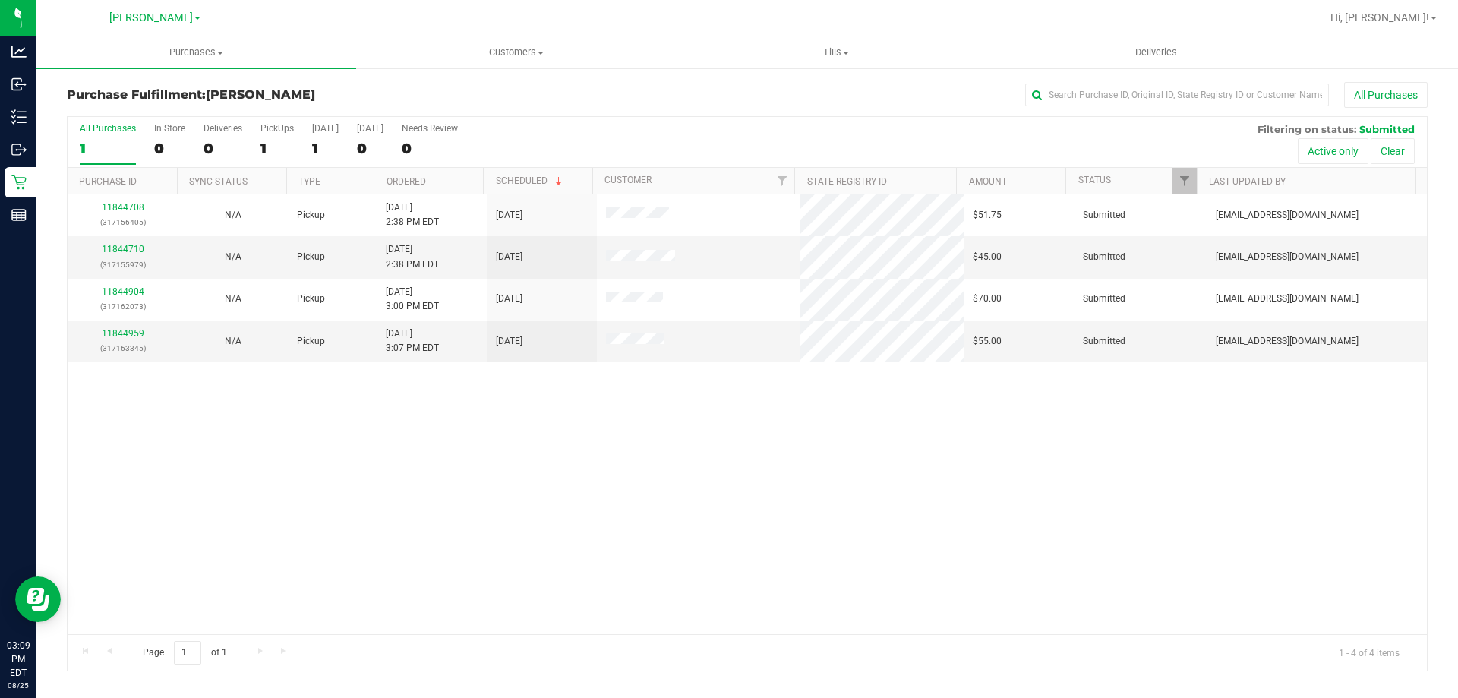
click at [387, 520] on div "11844708 (317156405) N/A Pickup [DATE] 2:38 PM EDT 8/25/2025 $51.75 Submitted […" at bounding box center [747, 414] width 1359 height 440
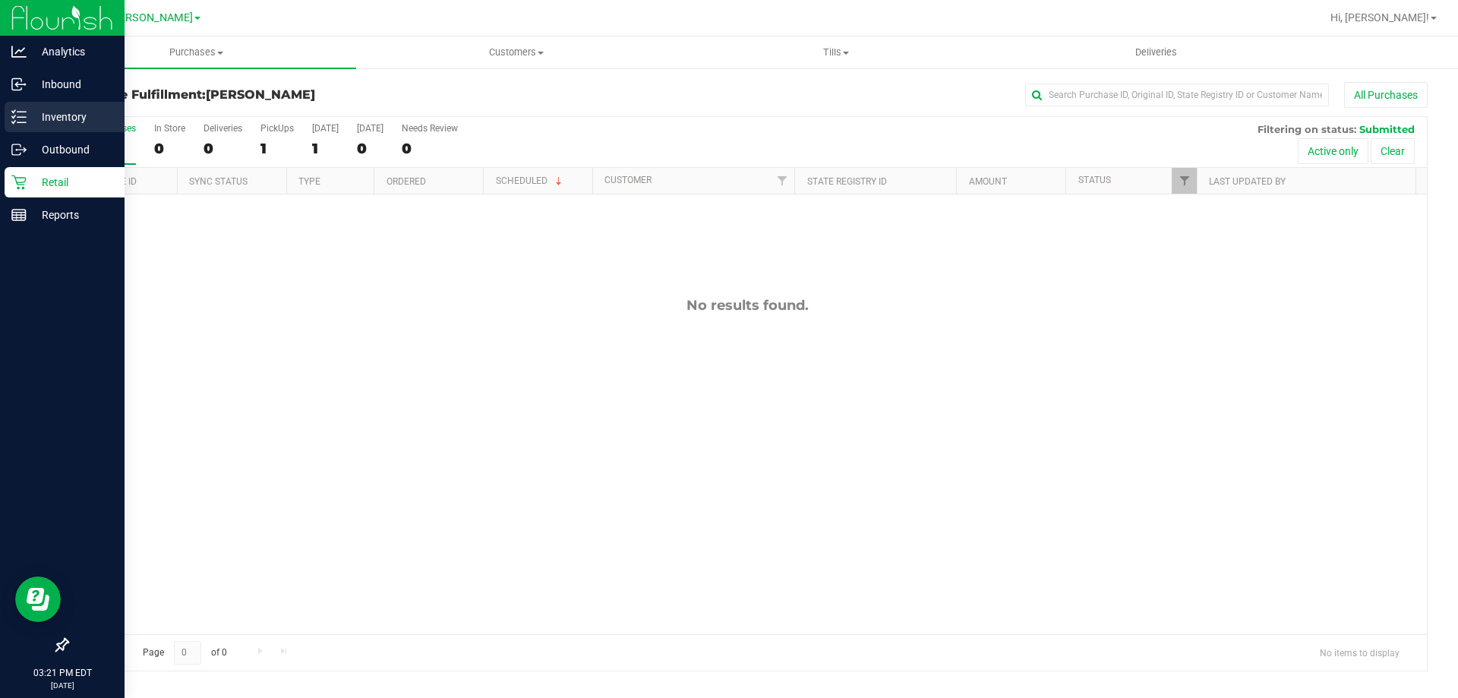
click at [11, 119] on icon at bounding box center [18, 116] width 15 height 15
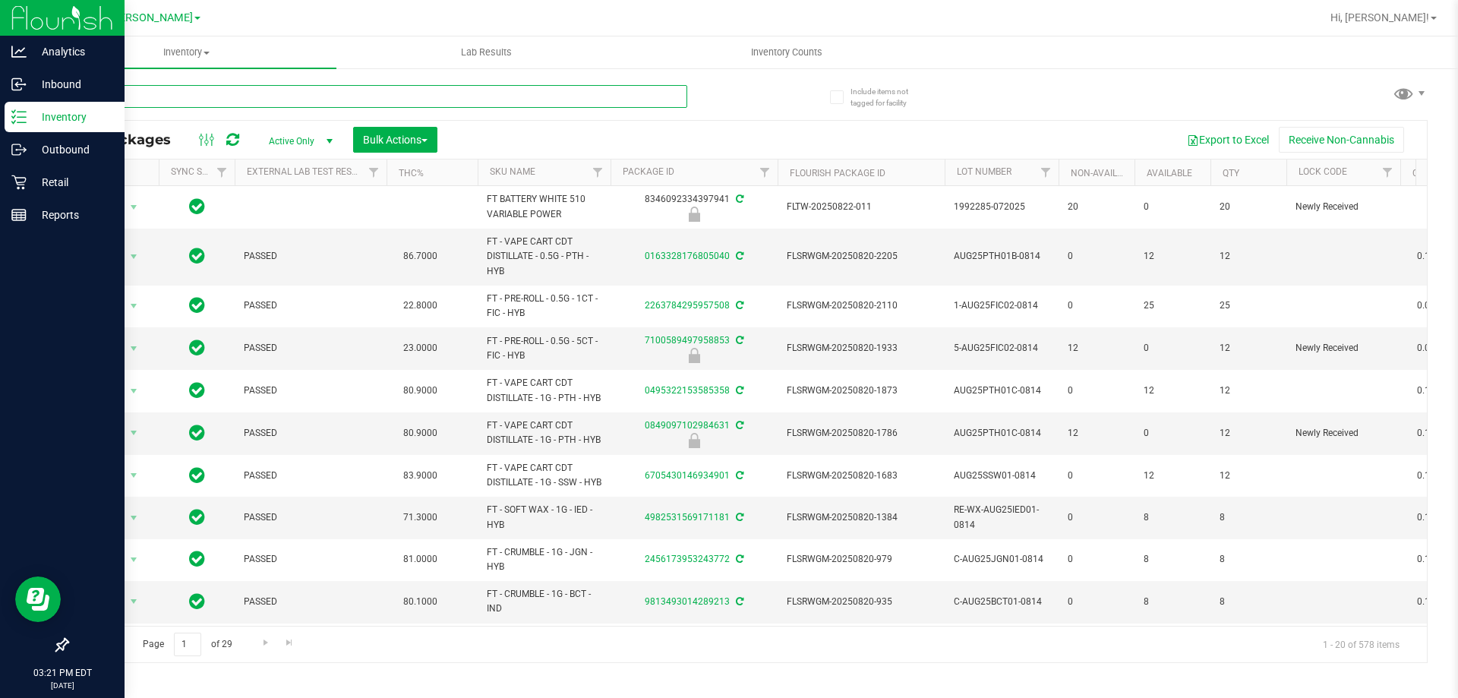
click at [186, 95] on input "text" at bounding box center [377, 96] width 620 height 23
type input "htm"
